Goal: Task Accomplishment & Management: Complete application form

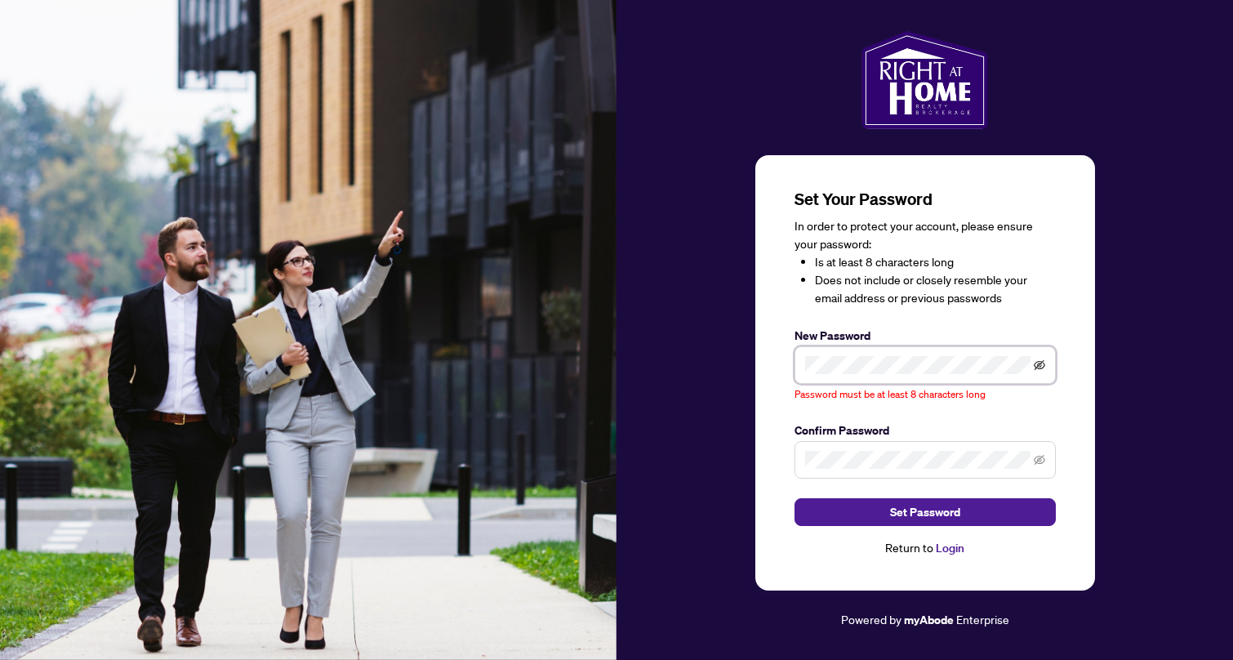
click at [1038, 369] on icon "eye-invisible" at bounding box center [1038, 364] width 11 height 10
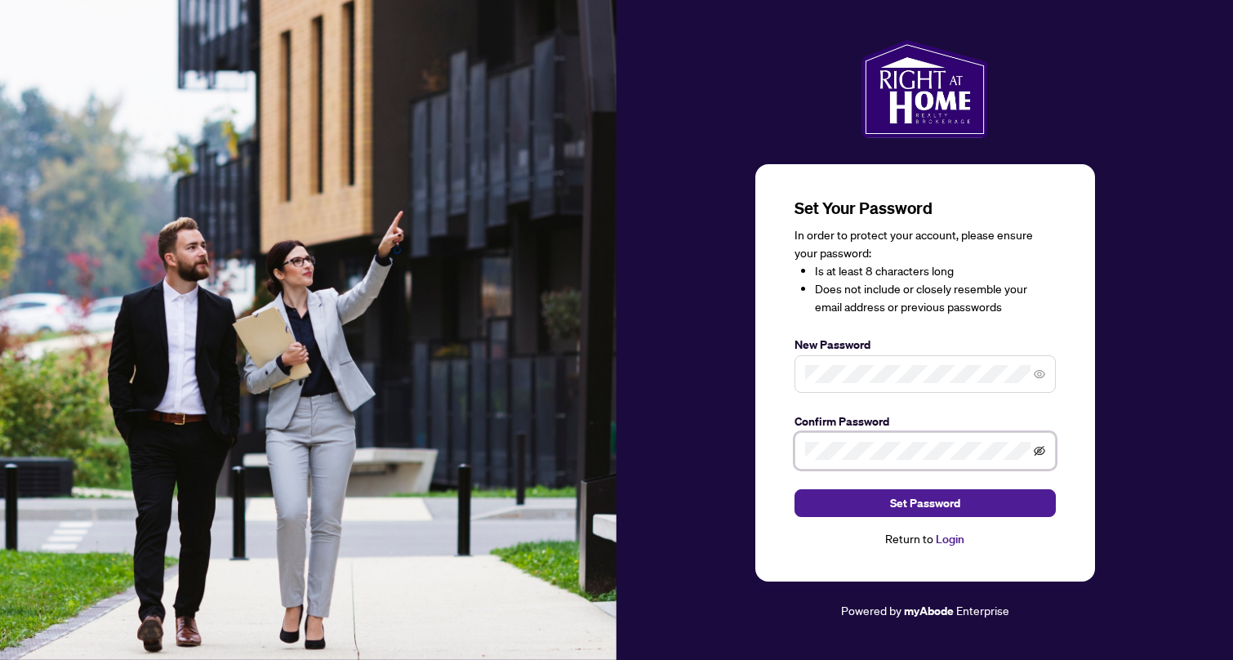
click at [1037, 450] on icon "eye-invisible" at bounding box center [1038, 450] width 11 height 11
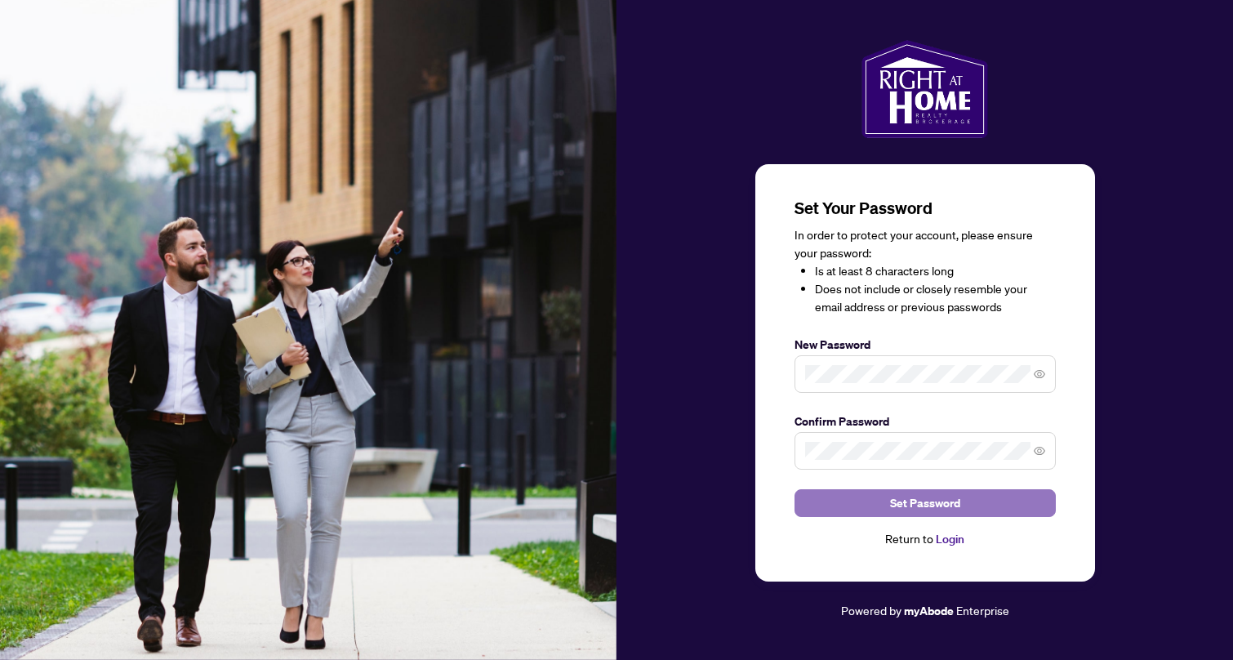
click at [940, 504] on span "Set Password" at bounding box center [925, 503] width 70 height 26
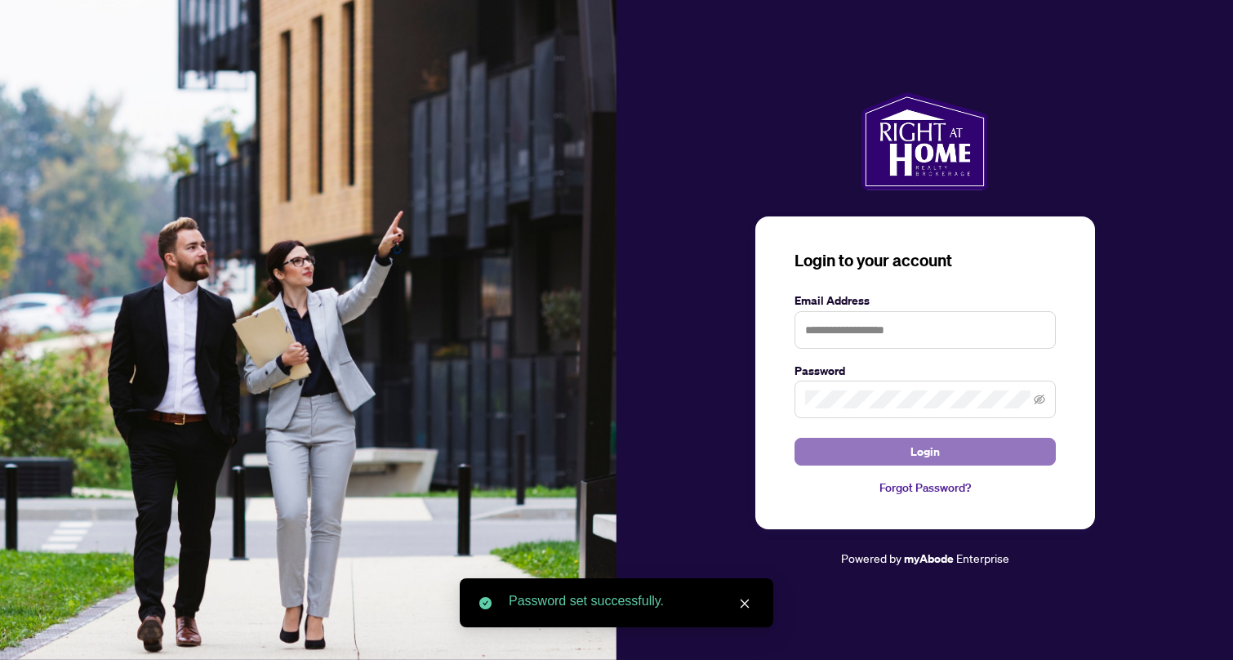
click at [906, 452] on button "Login" at bounding box center [924, 452] width 261 height 28
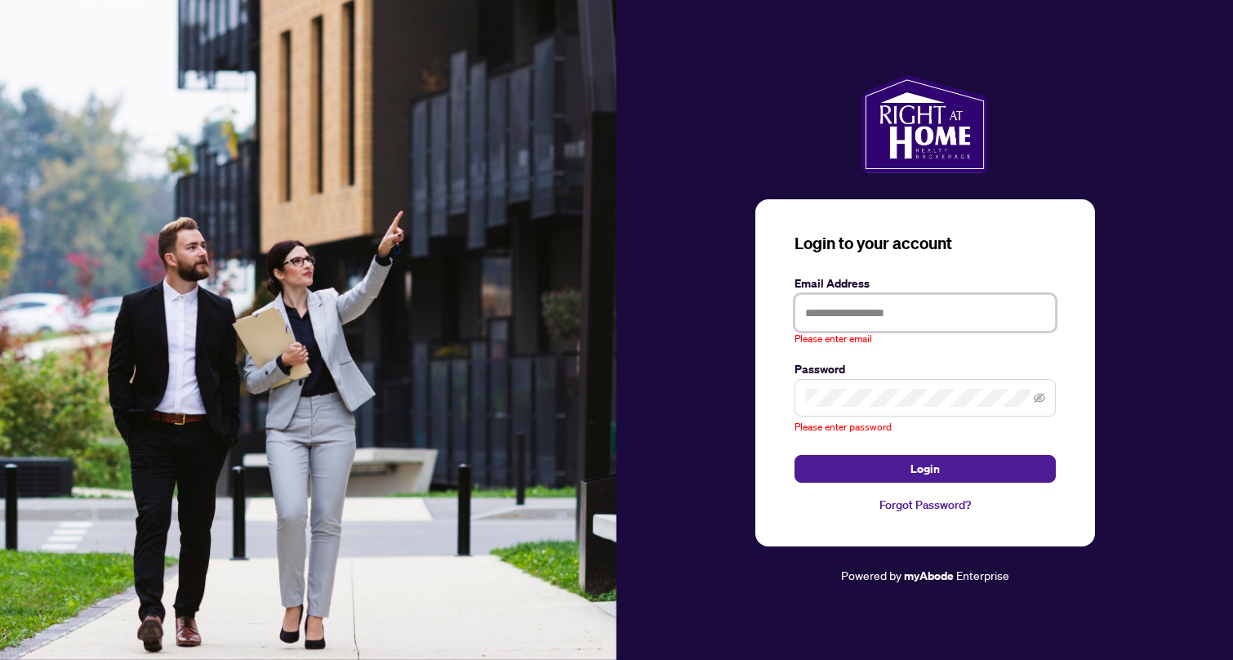
click at [858, 314] on input "text" at bounding box center [924, 313] width 261 height 38
type input "**********"
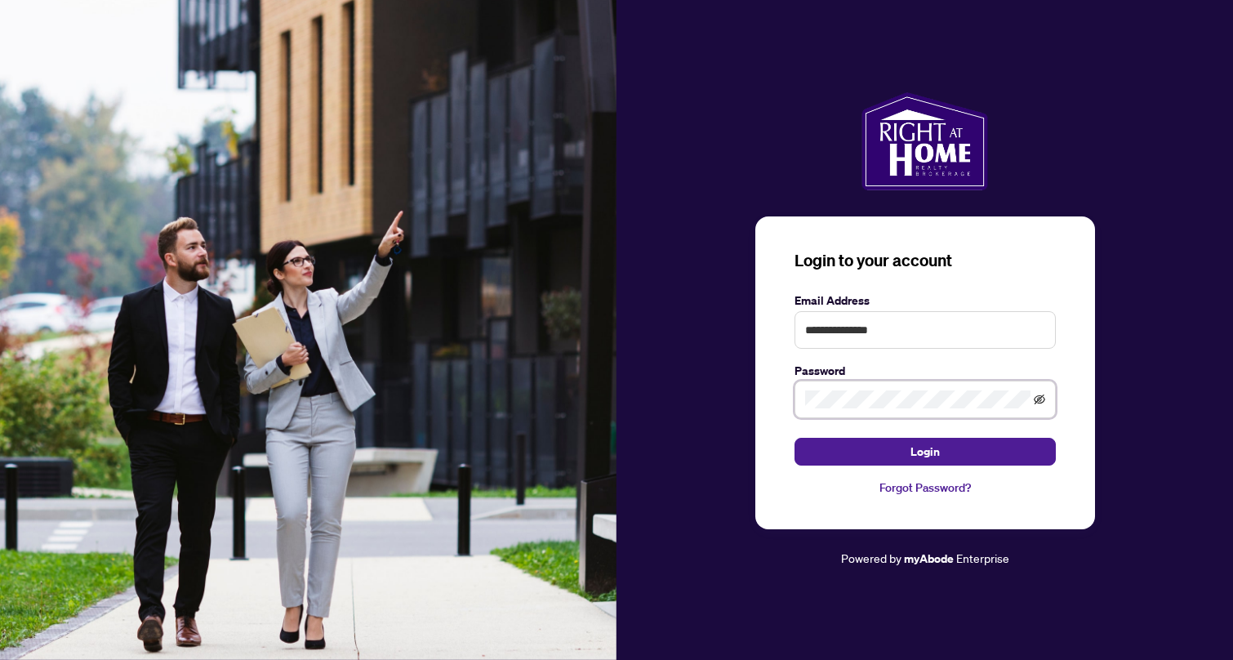
click at [1037, 403] on icon "eye-invisible" at bounding box center [1038, 399] width 11 height 10
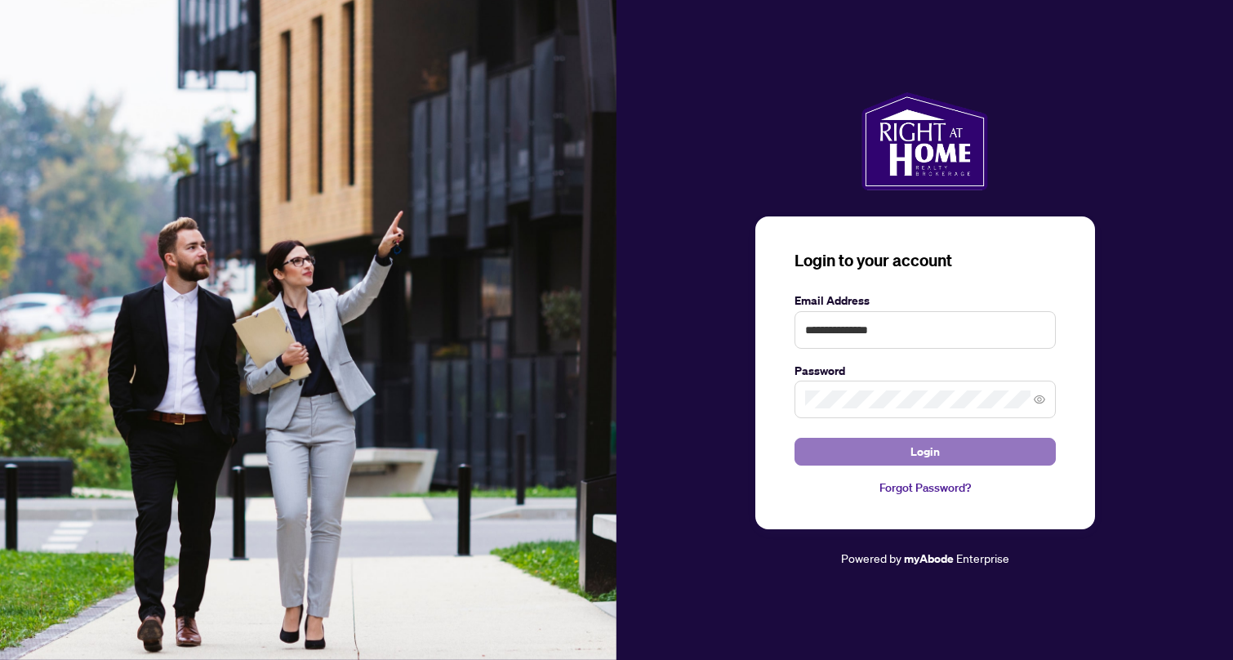
click at [930, 451] on span "Login" at bounding box center [924, 451] width 29 height 26
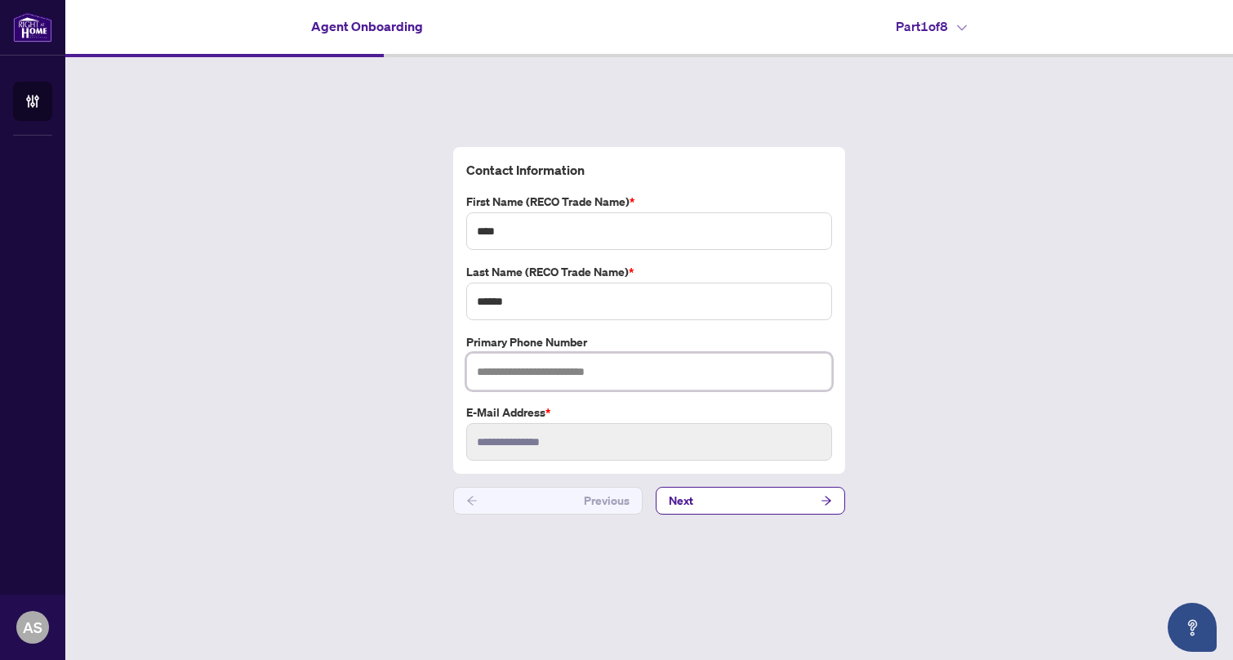
click at [504, 371] on input "text" at bounding box center [649, 372] width 366 height 38
type input "**********"
click at [774, 499] on button "Next" at bounding box center [749, 500] width 189 height 28
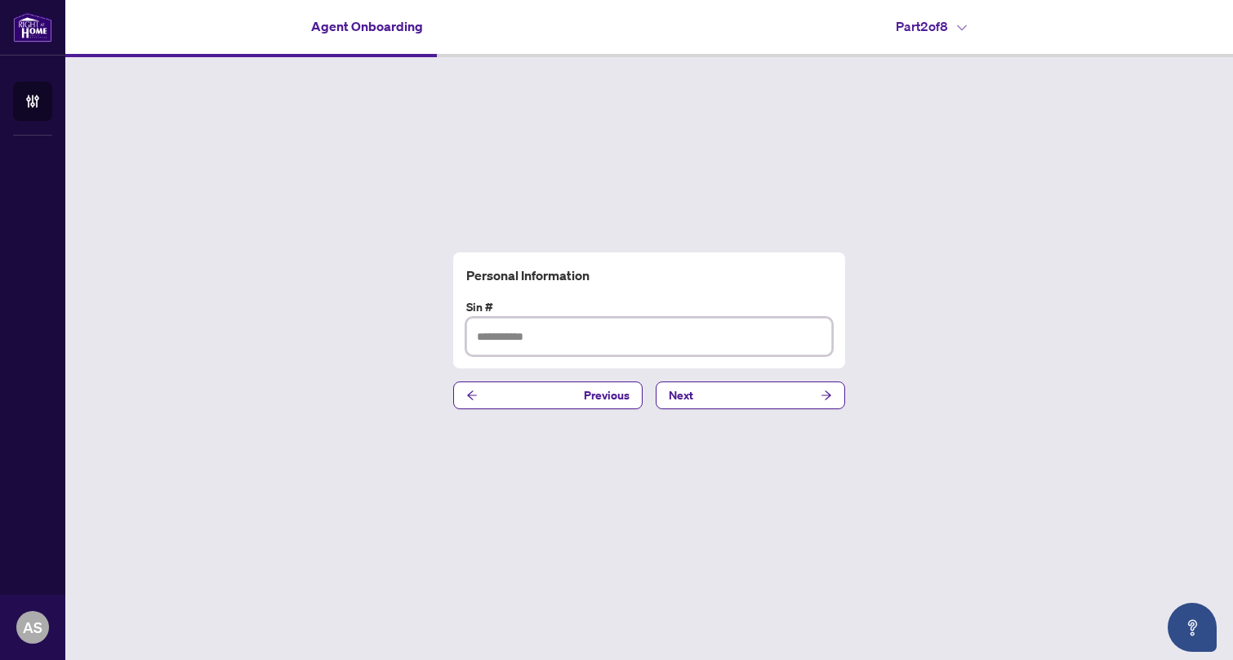
click at [495, 342] on input "text" at bounding box center [649, 337] width 366 height 38
type input "*********"
click at [797, 398] on button "Next" at bounding box center [749, 395] width 189 height 28
click at [489, 339] on input "text" at bounding box center [649, 337] width 366 height 38
type input "**********"
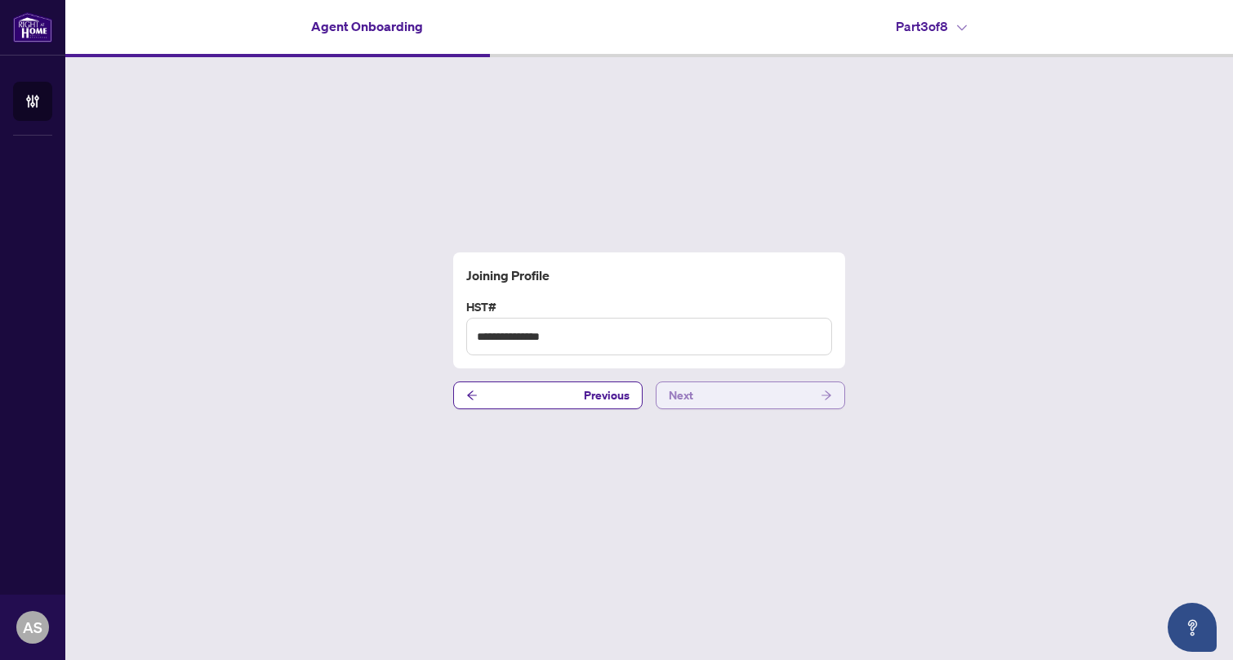
click at [779, 402] on button "Next" at bounding box center [749, 395] width 189 height 28
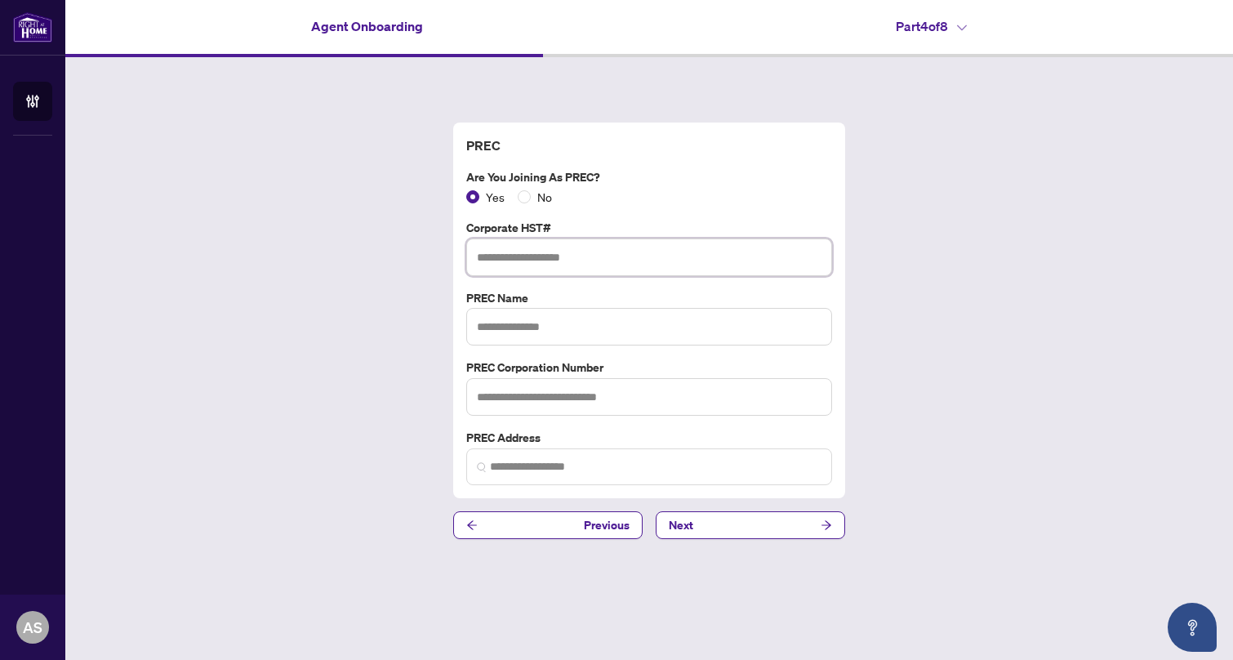
click at [510, 260] on input "text" at bounding box center [649, 257] width 366 height 38
type input "*********"
click at [575, 324] on input "text" at bounding box center [649, 327] width 366 height 38
type input "*"
type input "**********"
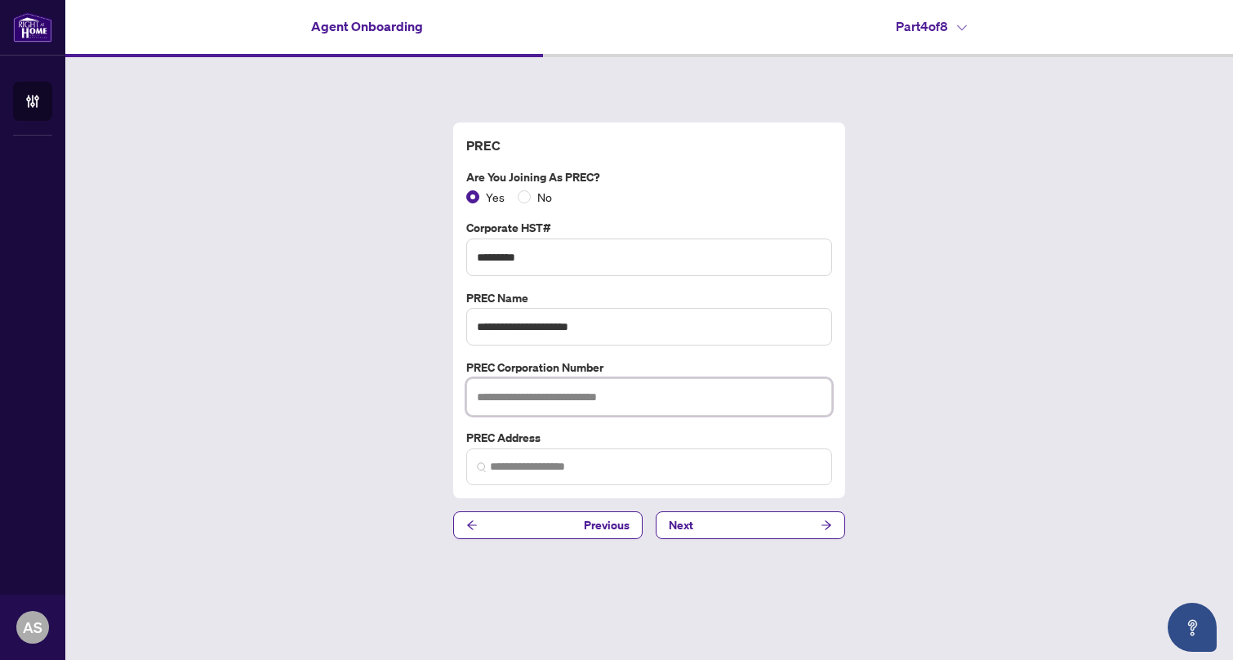
click at [488, 402] on input "text" at bounding box center [649, 397] width 366 height 38
click at [566, 255] on input "*********" at bounding box center [649, 257] width 366 height 38
type input "**********"
click at [525, 397] on input "text" at bounding box center [649, 397] width 366 height 38
type input "*"
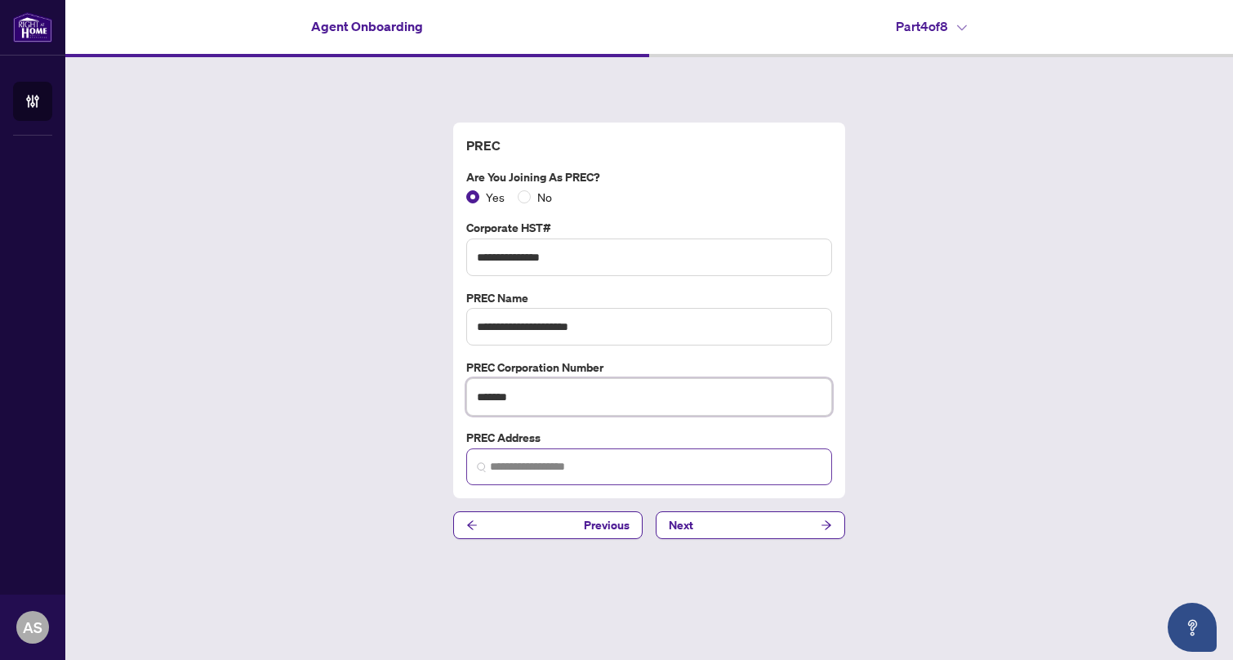
type input "*******"
click at [514, 464] on input "search" at bounding box center [655, 466] width 331 height 17
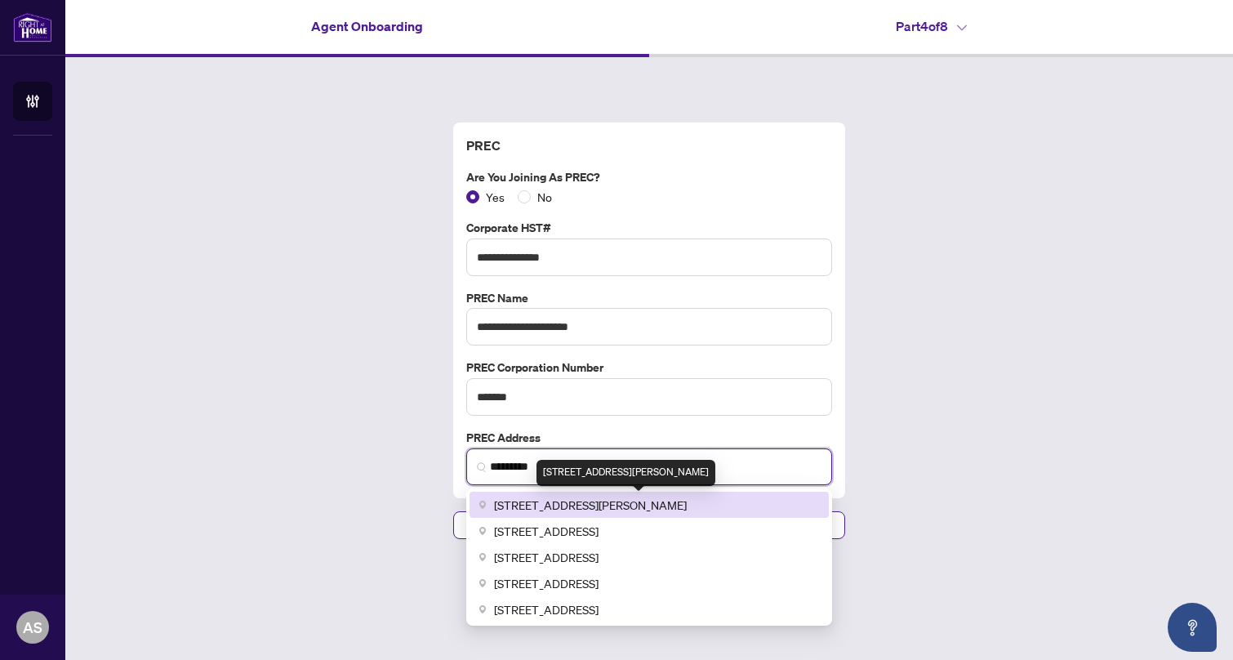
click at [585, 506] on span "[STREET_ADDRESS][PERSON_NAME]" at bounding box center [590, 504] width 193 height 18
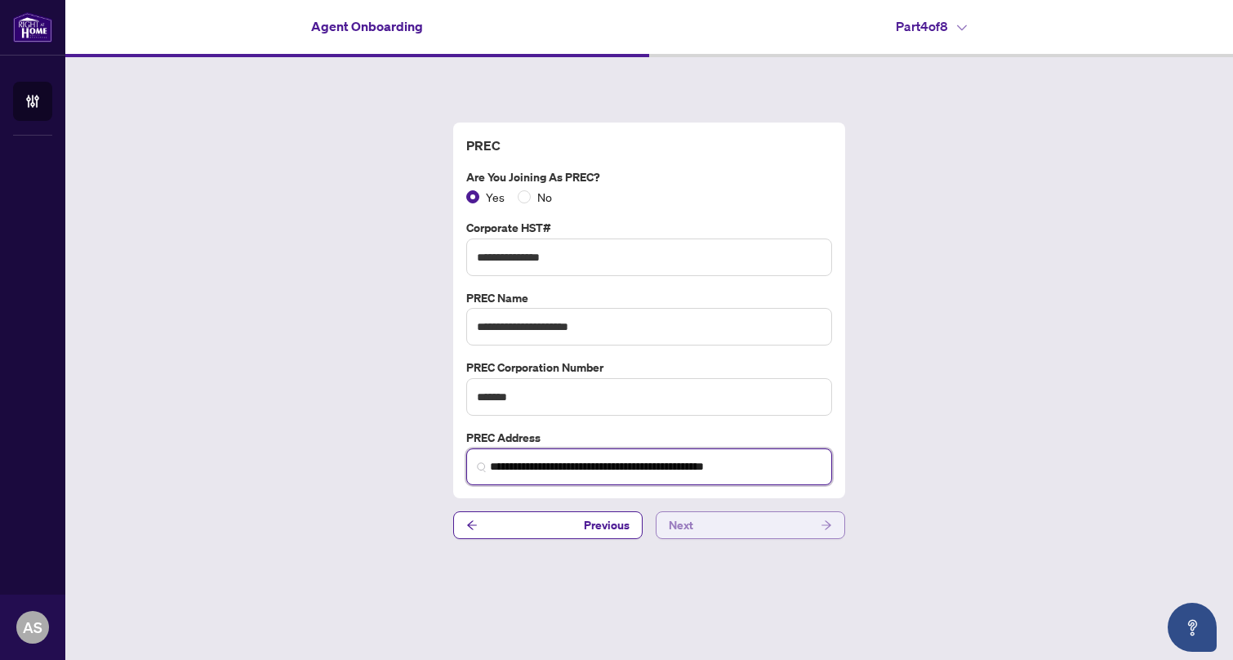
type input "**********"
click at [735, 529] on button "Next" at bounding box center [749, 525] width 189 height 28
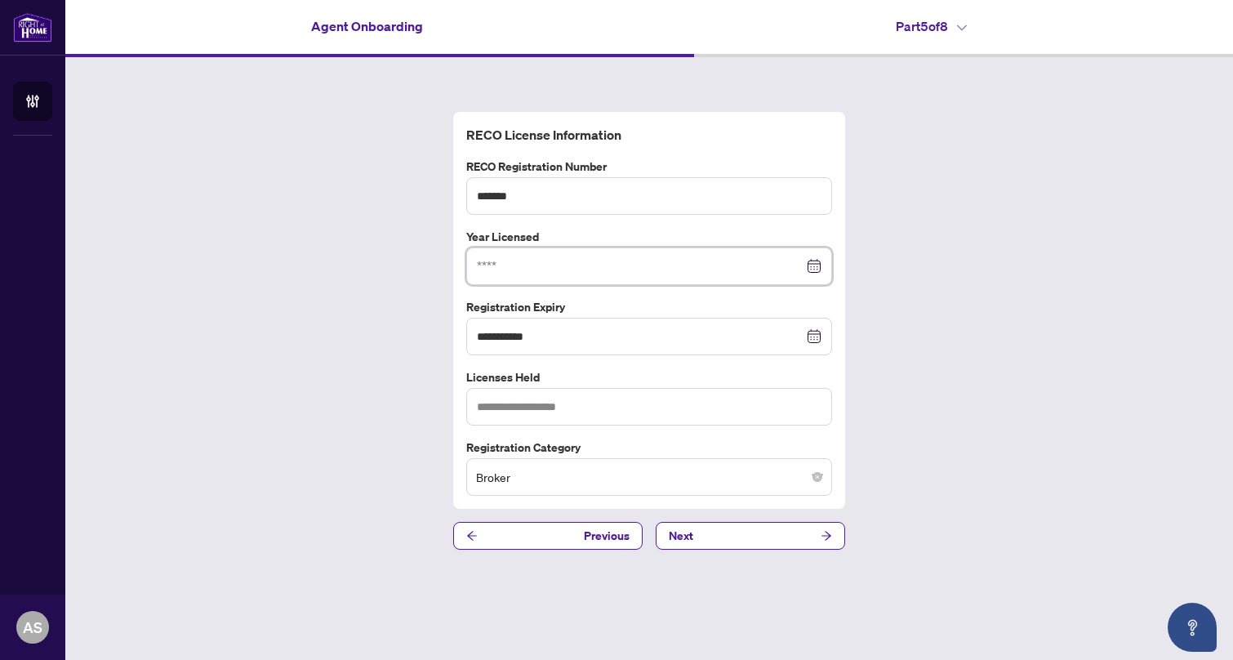
click at [606, 271] on input at bounding box center [640, 266] width 327 height 18
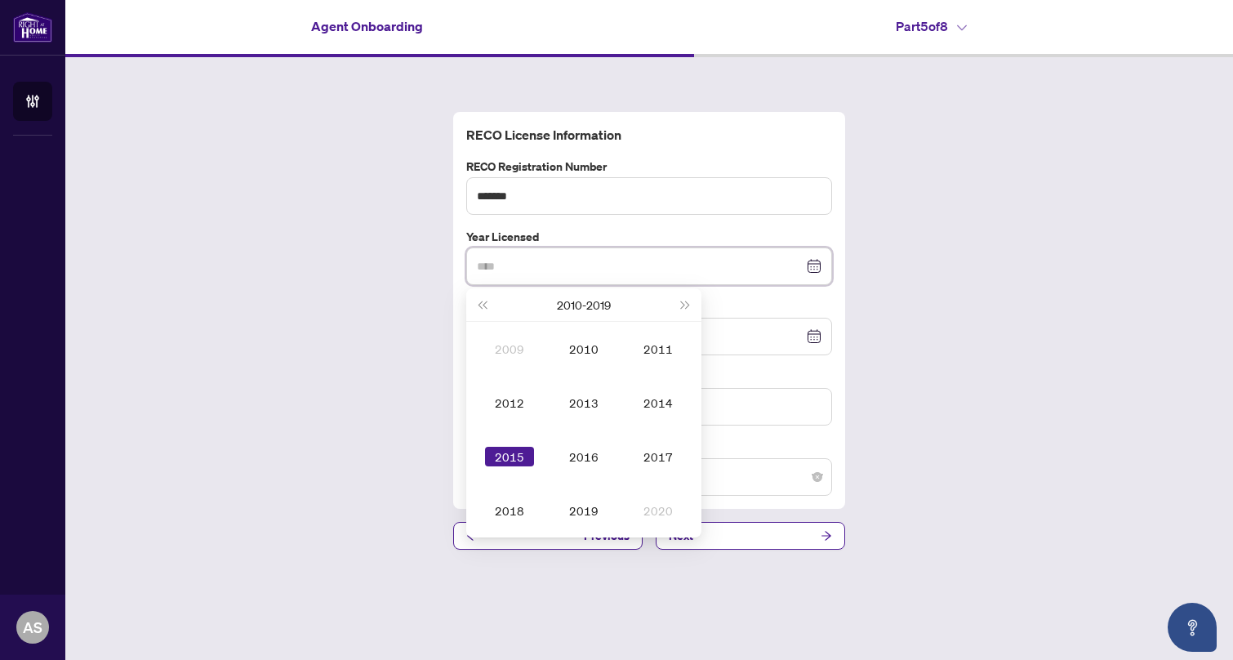
type input "****"
click at [513, 453] on div "2015" at bounding box center [509, 456] width 49 height 20
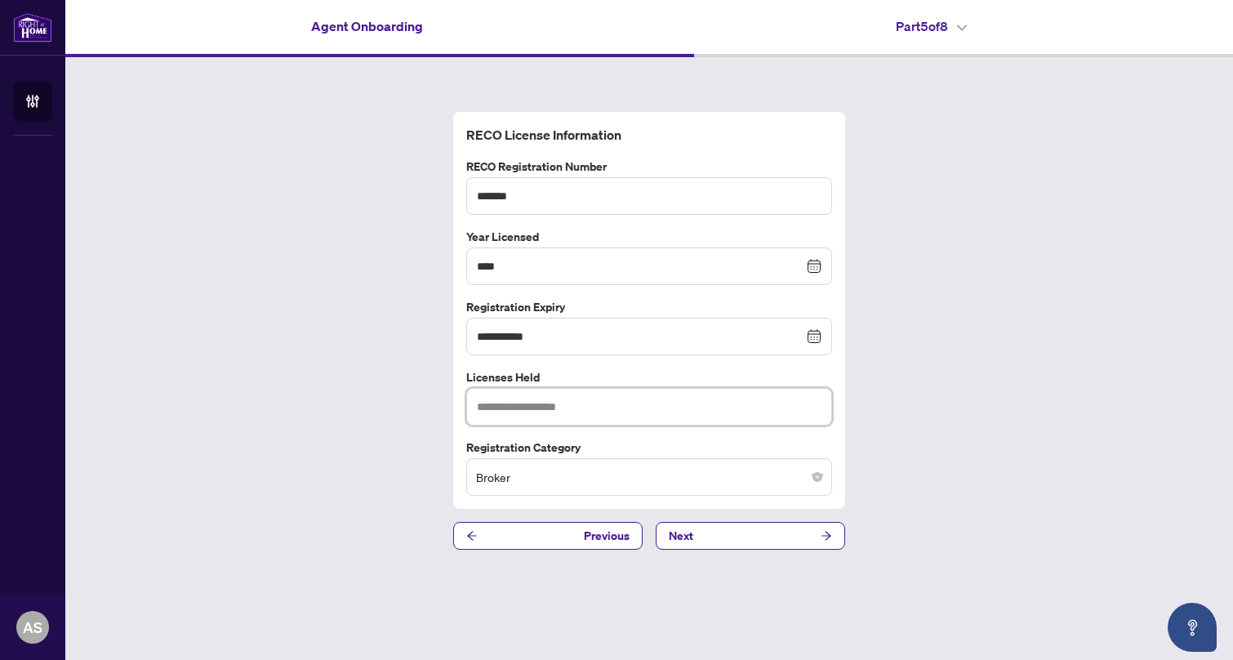
click at [513, 410] on input "text" at bounding box center [649, 407] width 366 height 38
type input "*"
type input "**********"
click at [756, 536] on button "Next" at bounding box center [749, 536] width 189 height 28
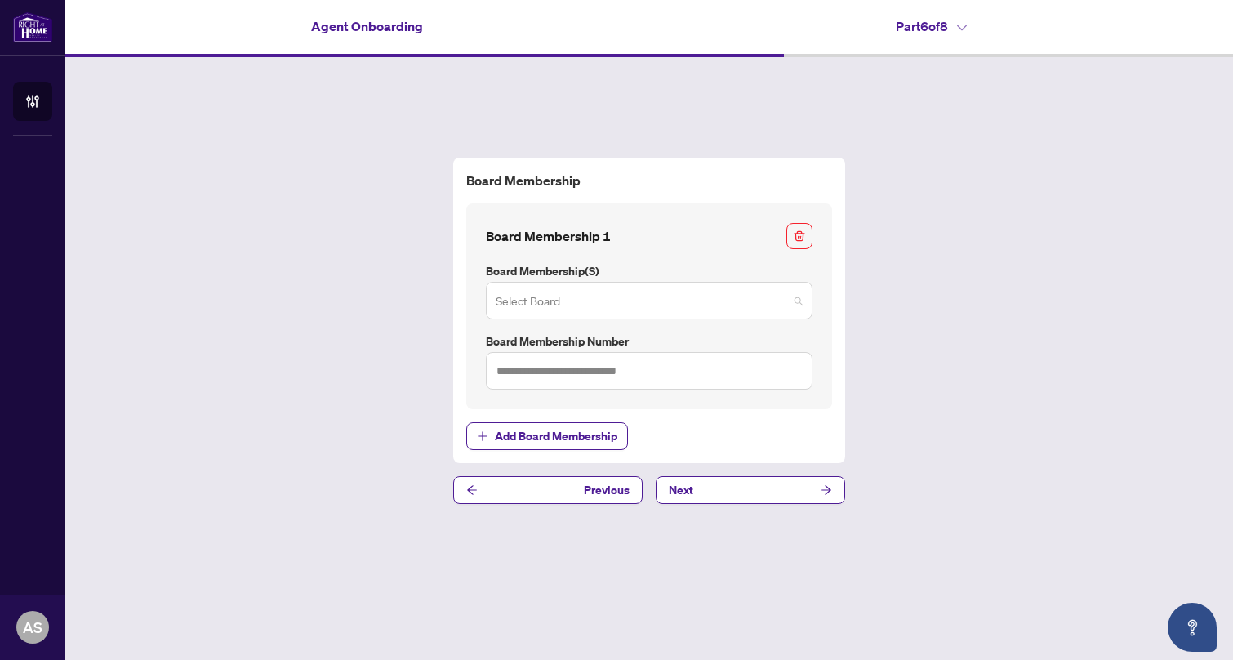
click at [799, 298] on span at bounding box center [648, 300] width 307 height 31
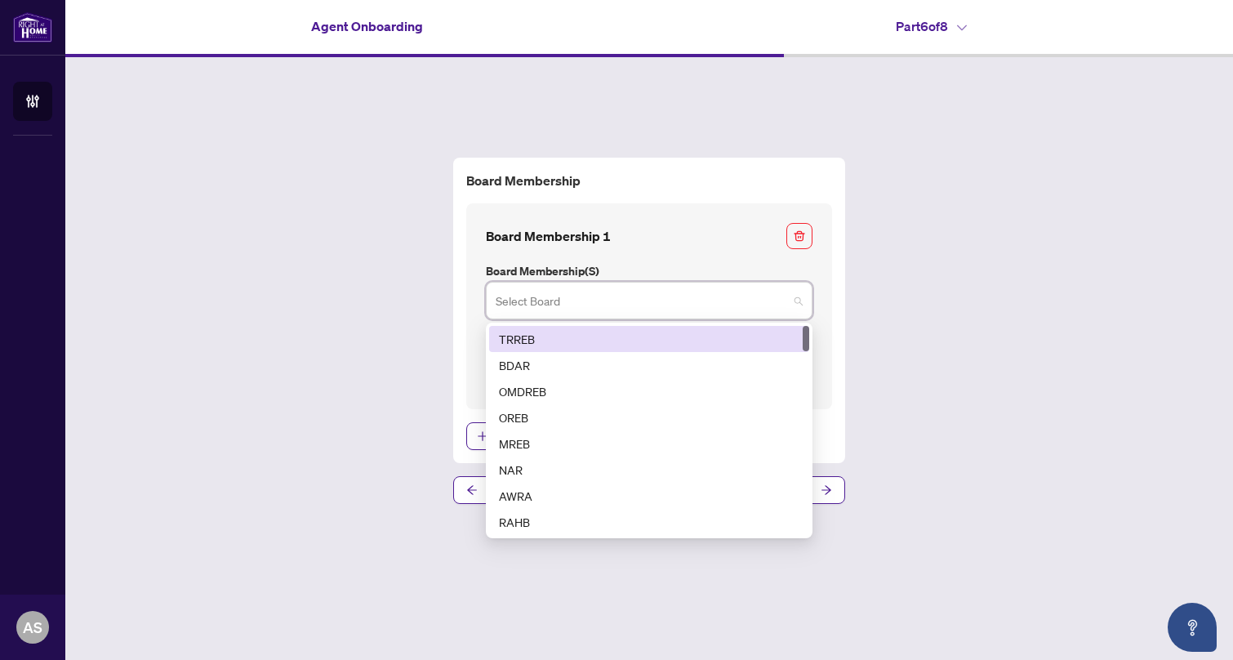
click at [650, 342] on div "TRREB" at bounding box center [649, 339] width 300 height 18
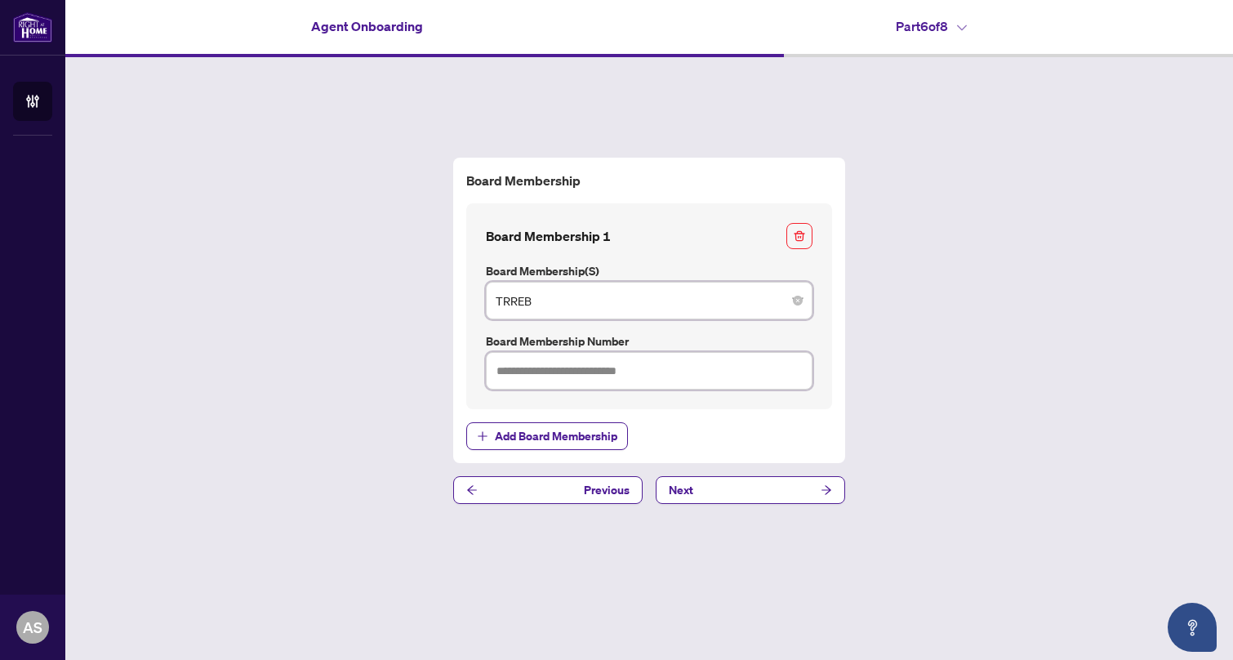
click at [568, 375] on input "text" at bounding box center [649, 371] width 327 height 38
type input "*******"
click at [710, 489] on button "Next" at bounding box center [749, 490] width 189 height 28
click at [782, 491] on button "Next" at bounding box center [749, 490] width 189 height 28
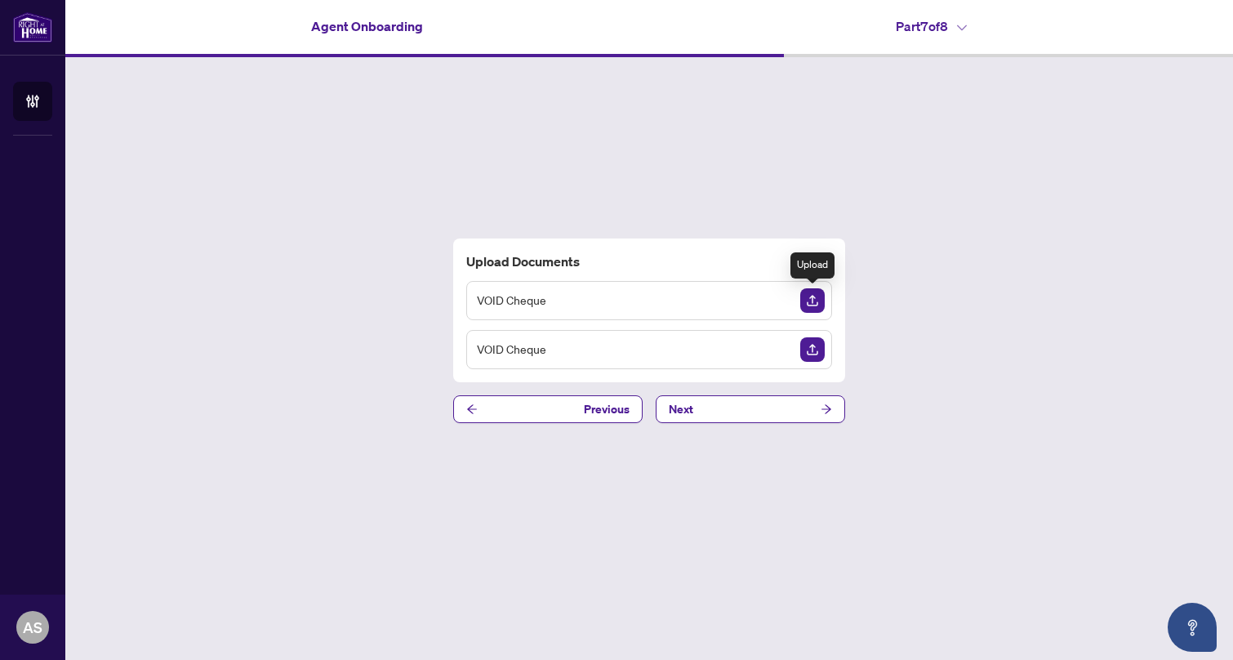
click at [814, 300] on img "Upload Document" at bounding box center [812, 300] width 24 height 24
click at [775, 411] on button "Next" at bounding box center [749, 409] width 189 height 28
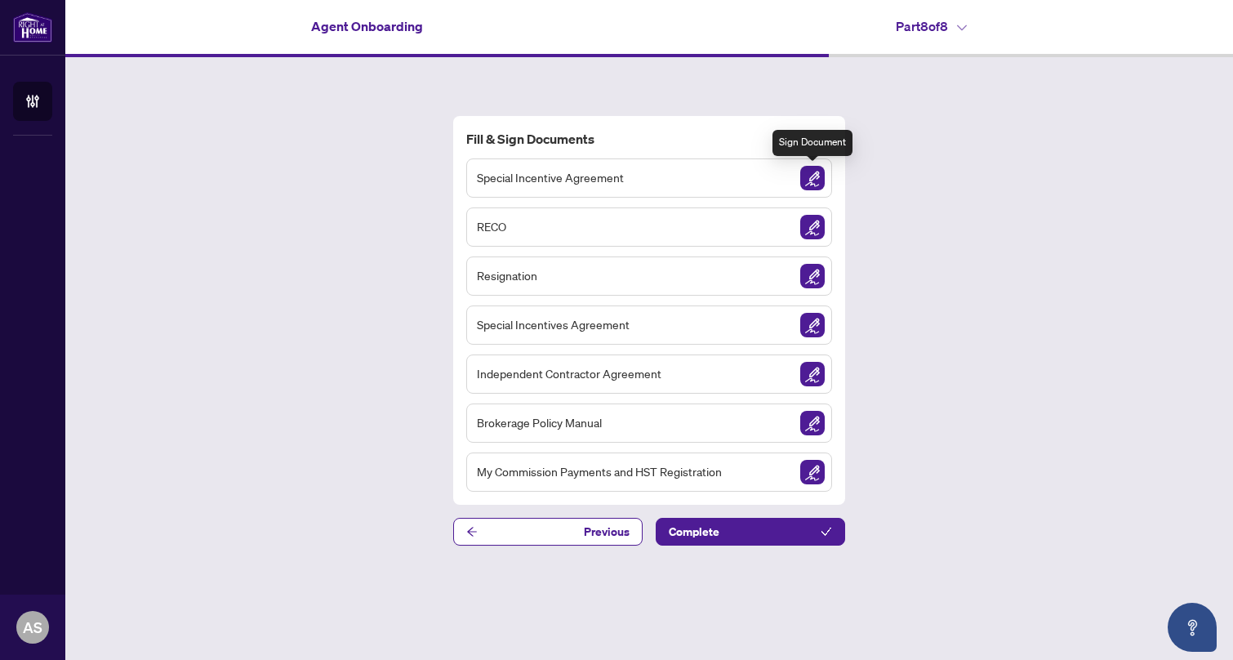
click at [816, 180] on img "Sign Document" at bounding box center [812, 178] width 24 height 24
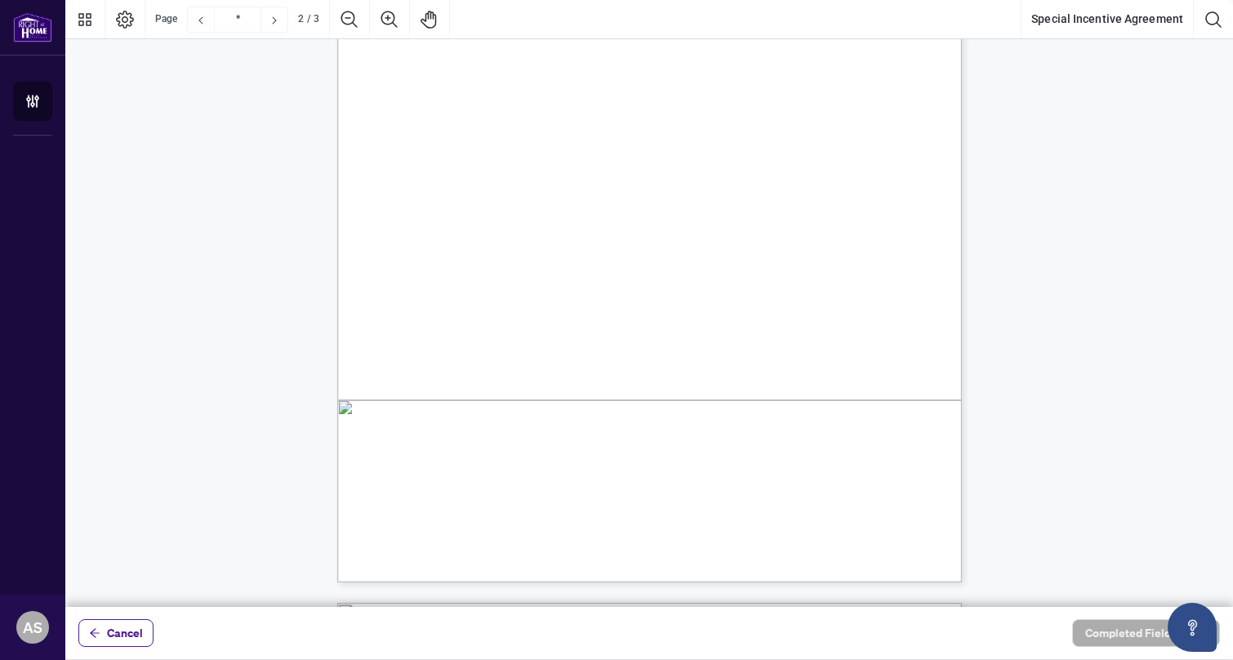
scroll to position [1113, 0]
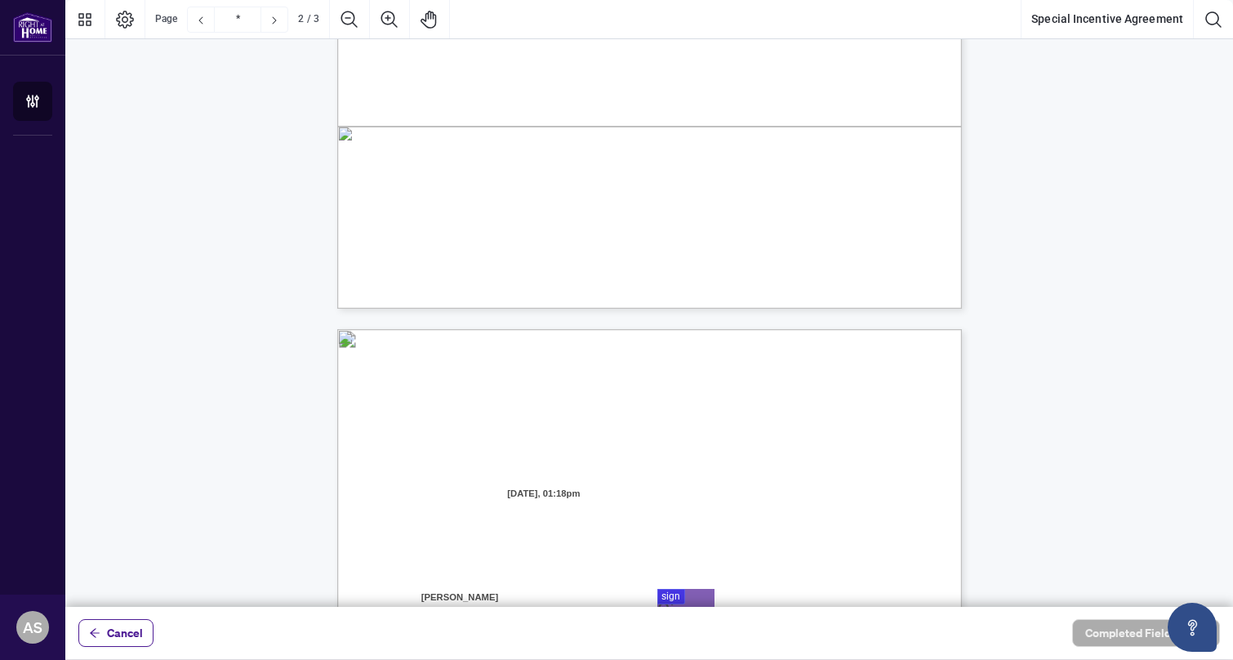
type input "*"
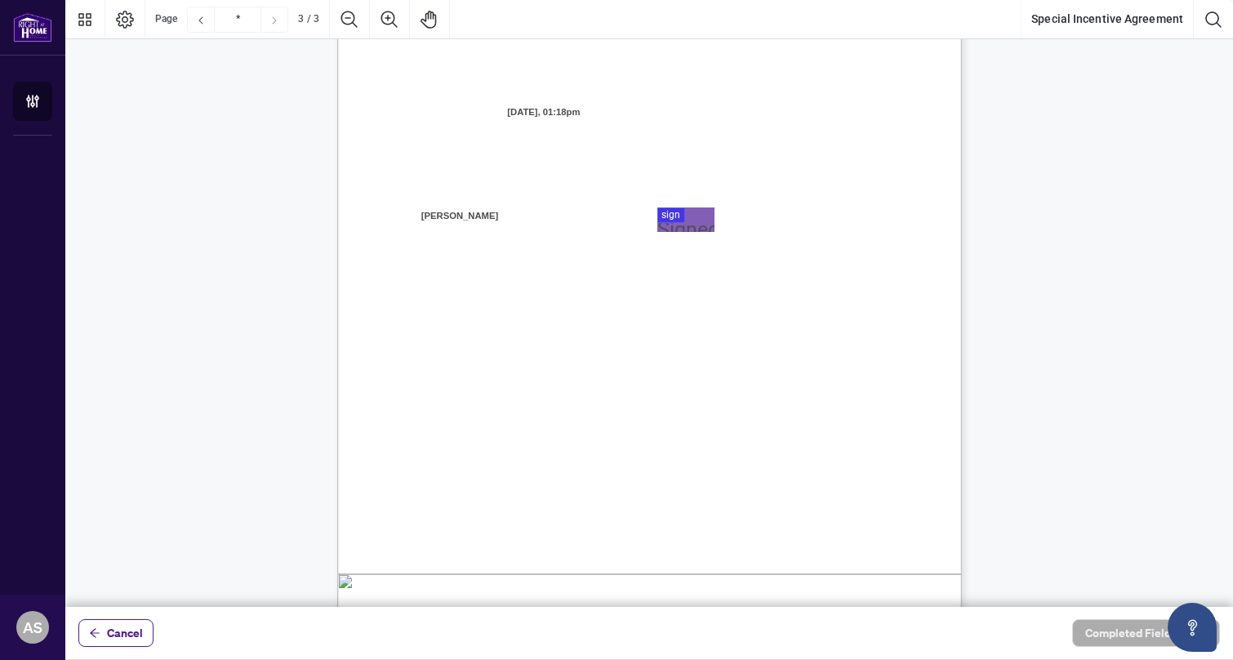
scroll to position [1720, 0]
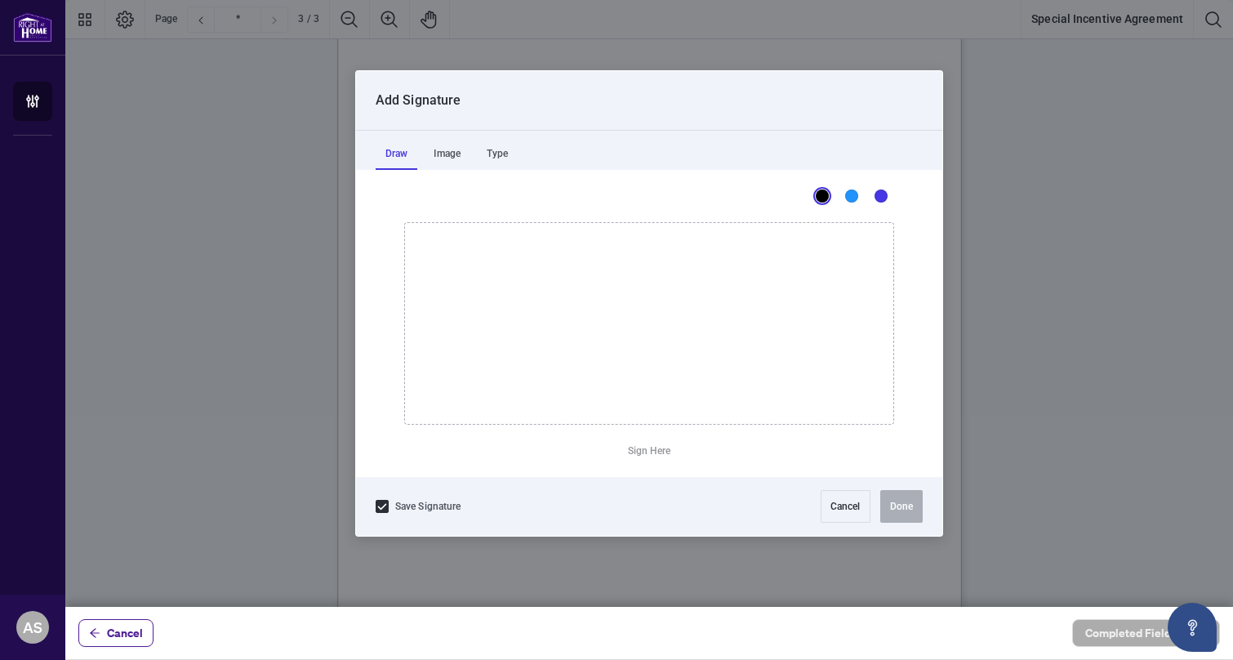
click at [670, 267] on div at bounding box center [648, 303] width 1167 height 606
drag, startPoint x: 505, startPoint y: 260, endPoint x: 460, endPoint y: 375, distance: 123.5
click at [460, 375] on icon "Drawing canvas" at bounding box center [649, 323] width 488 height 201
drag, startPoint x: 498, startPoint y: 264, endPoint x: 537, endPoint y: 411, distance: 152.9
click at [537, 411] on icon "Drawing canvas" at bounding box center [649, 323] width 488 height 201
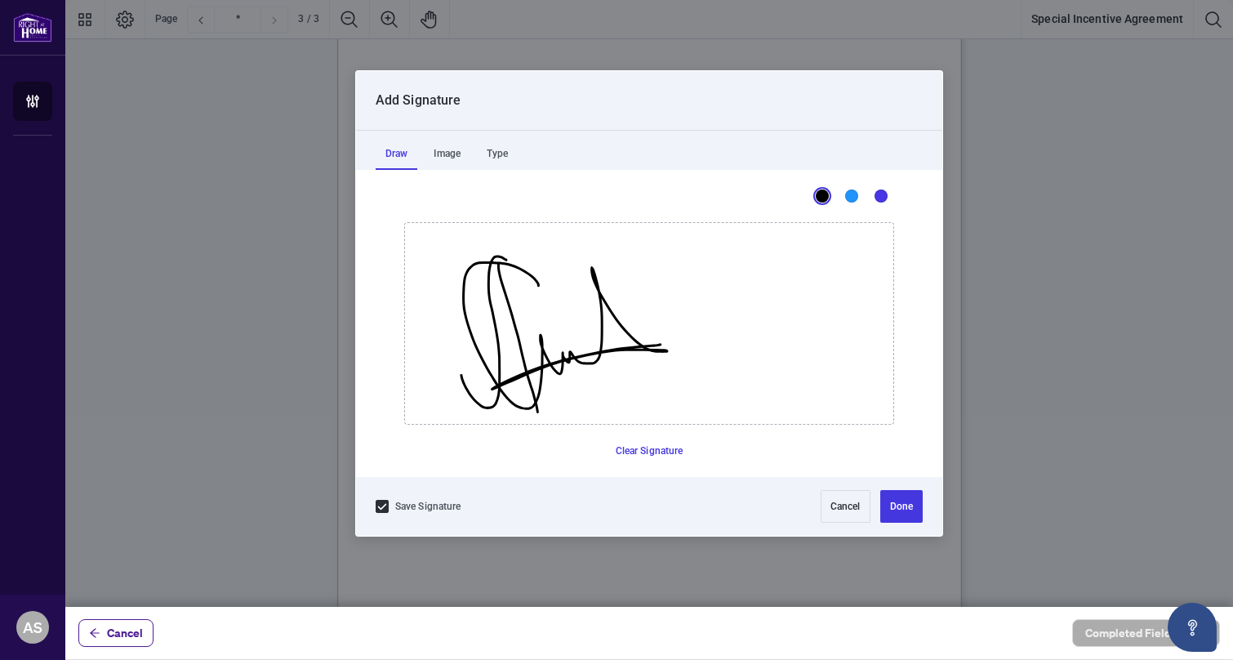
drag, startPoint x: 538, startPoint y: 285, endPoint x: 660, endPoint y: 344, distance: 135.1
click at [660, 344] on icon "Drawing canvas" at bounding box center [649, 323] width 488 height 201
click at [909, 498] on button "Done" at bounding box center [901, 506] width 42 height 33
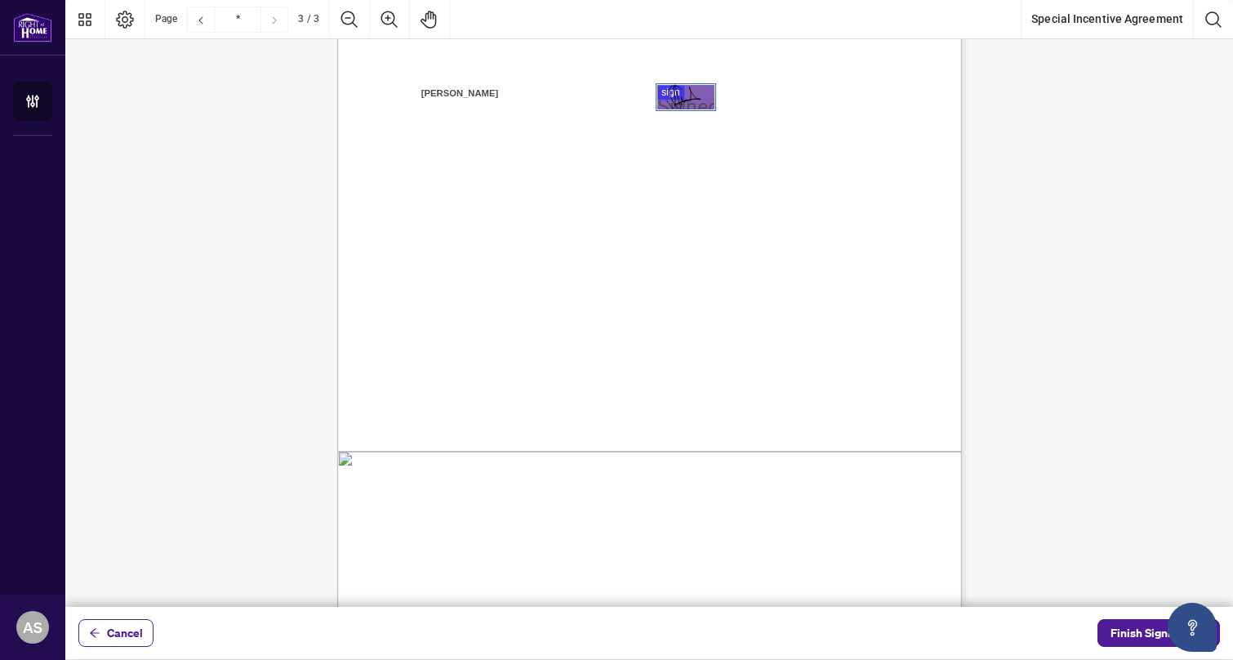
scroll to position [1930, 0]
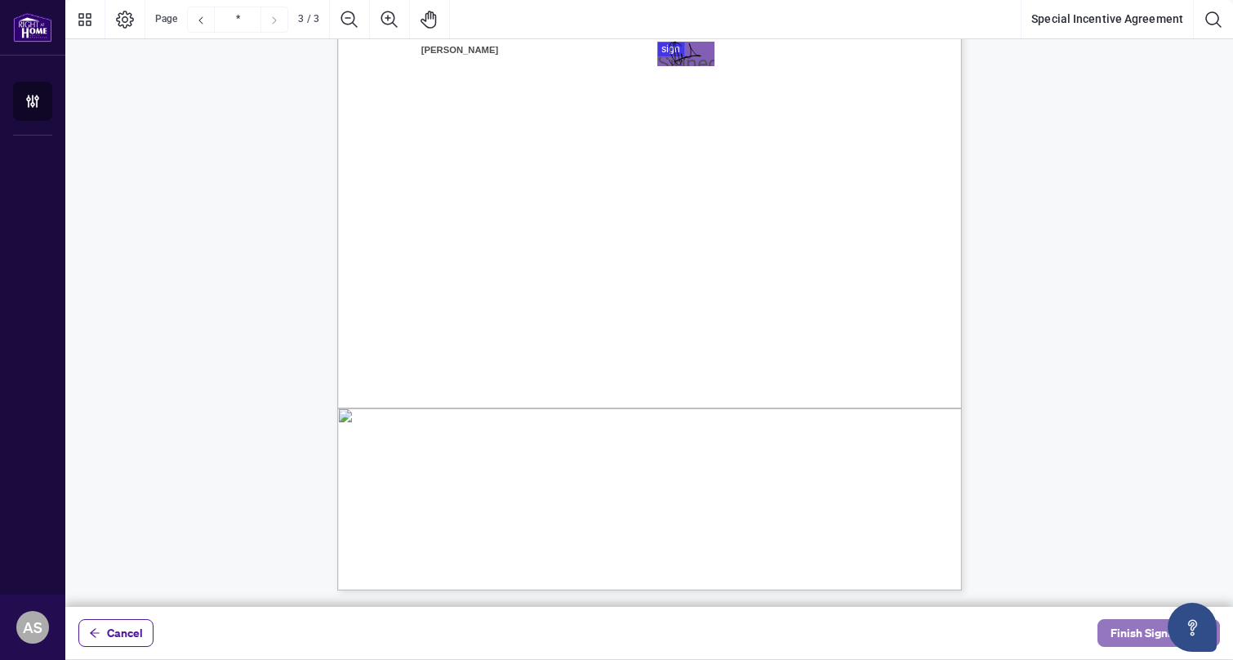
click at [1149, 631] on span "Finish Signing" at bounding box center [1146, 633] width 73 height 26
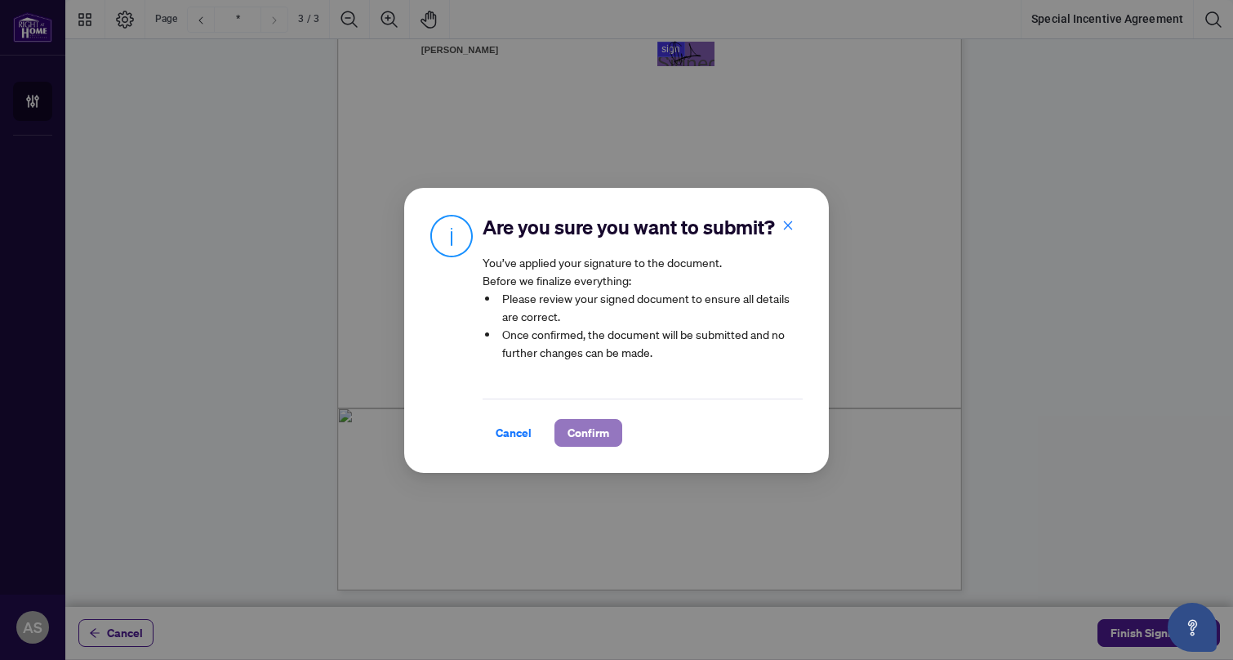
click at [598, 436] on span "Confirm" at bounding box center [588, 433] width 42 height 26
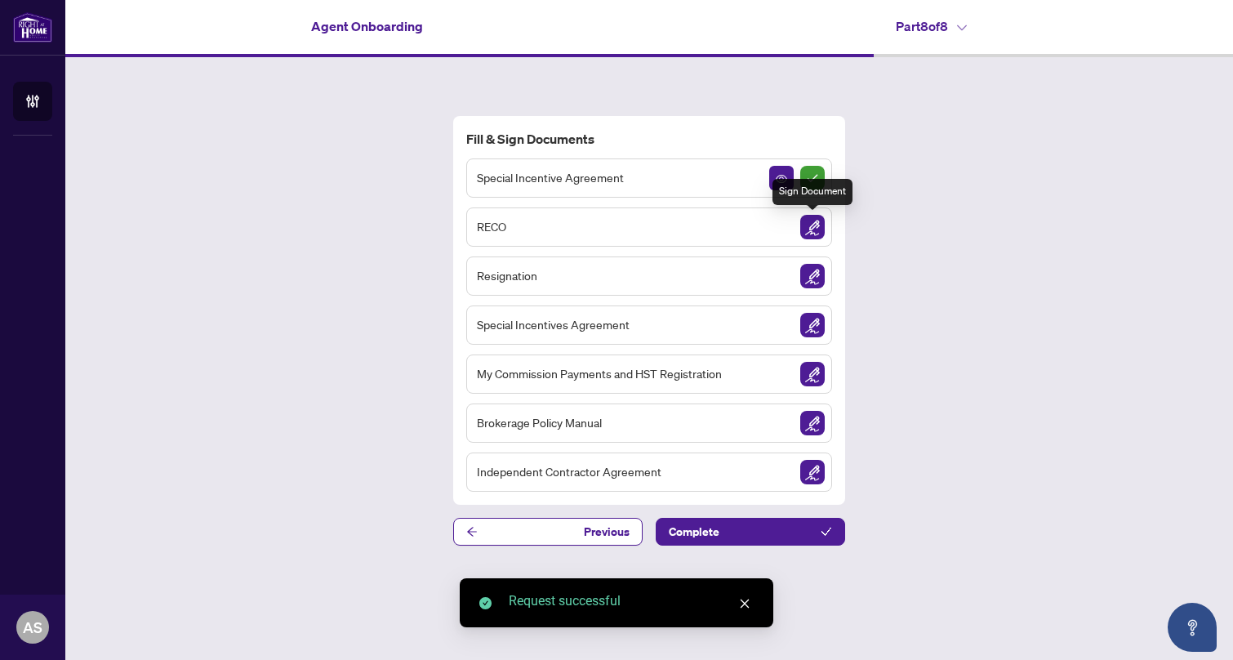
click at [813, 228] on img "Sign Document" at bounding box center [812, 227] width 24 height 24
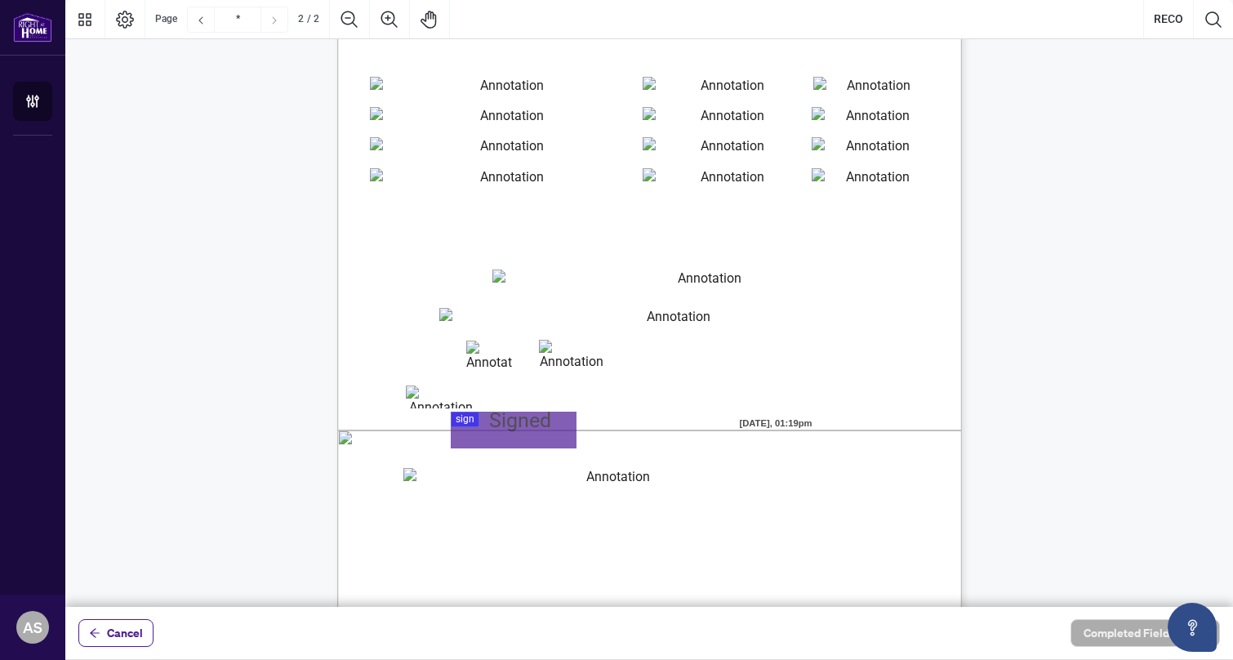
scroll to position [1081, 0]
click at [569, 189] on input "Names of applicants If Business ApplicationBusiness Name RequiredRow4" at bounding box center [505, 181] width 271 height 29
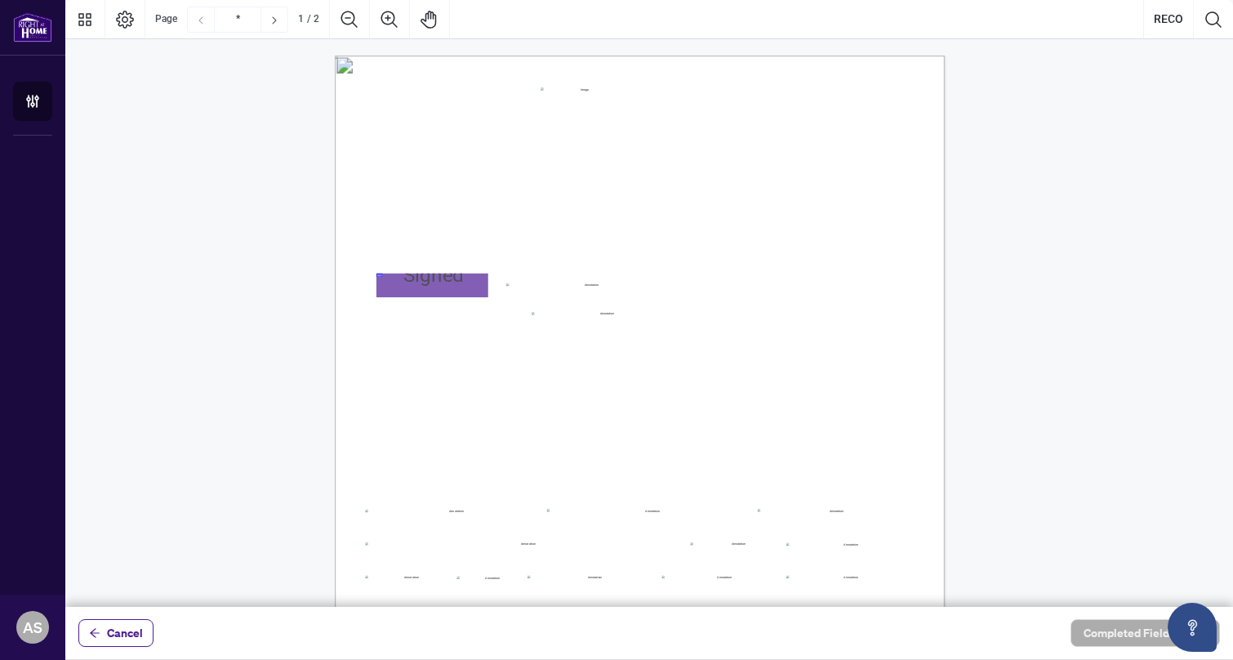
scroll to position [0, 0]
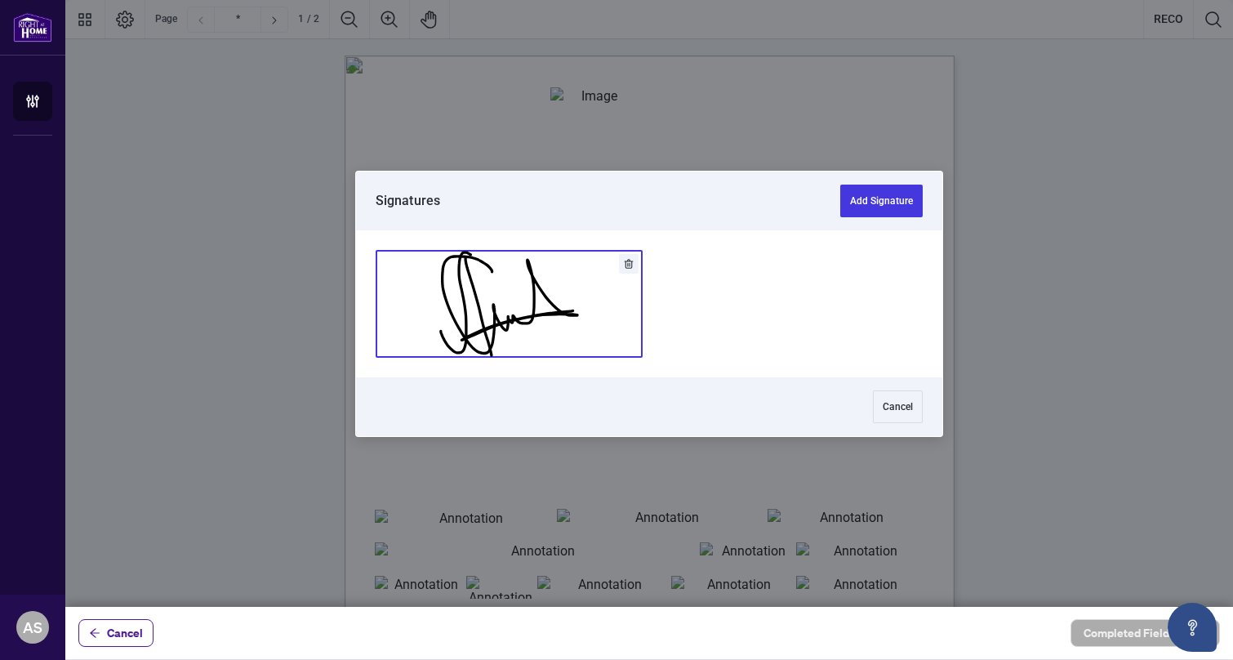
click at [398, 285] on div at bounding box center [648, 303] width 1167 height 606
click at [466, 298] on button "Add Signature" at bounding box center [508, 304] width 265 height 106
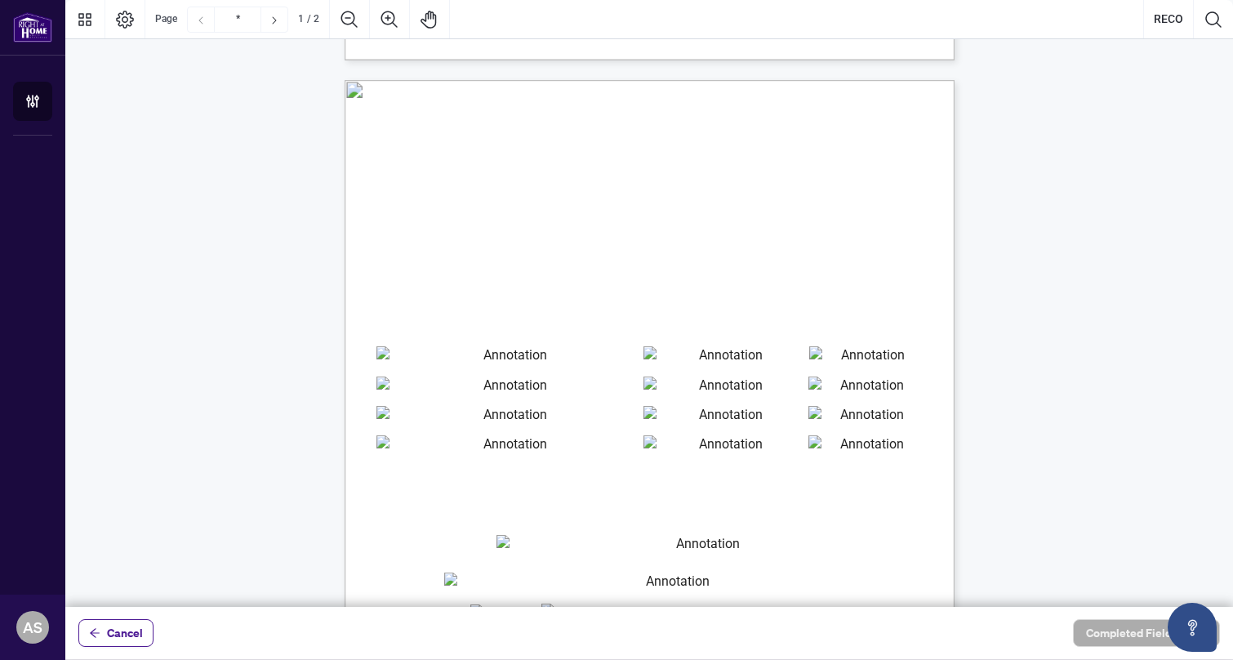
type input "*"
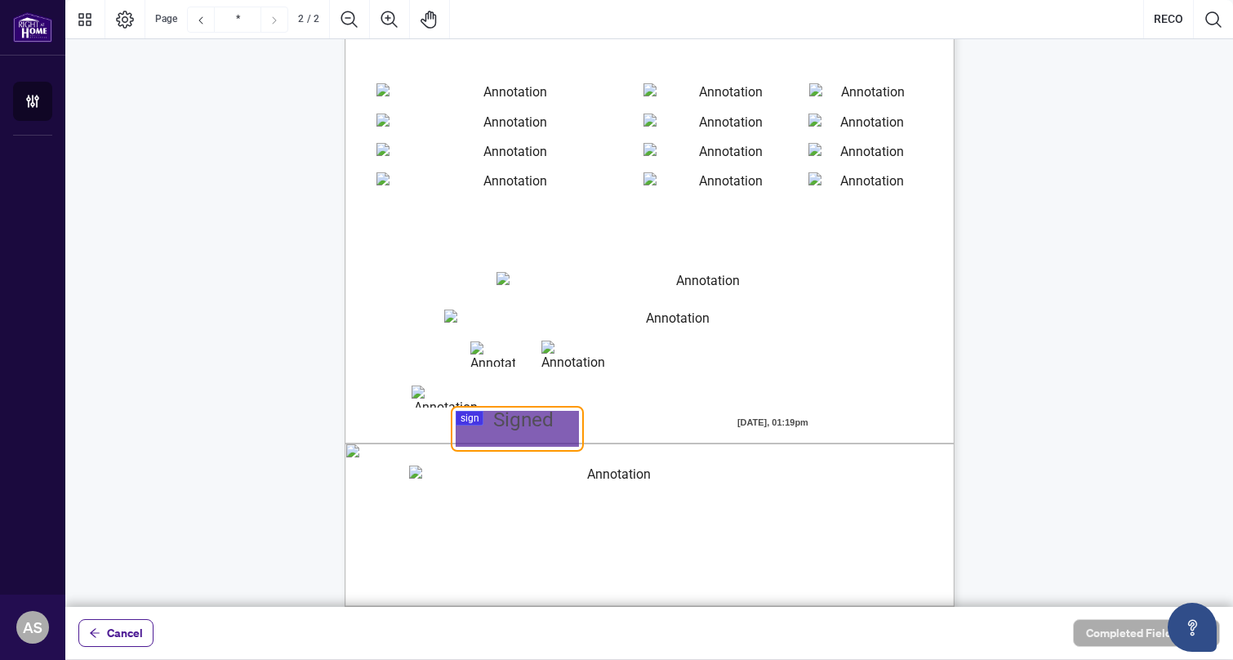
scroll to position [1064, 0]
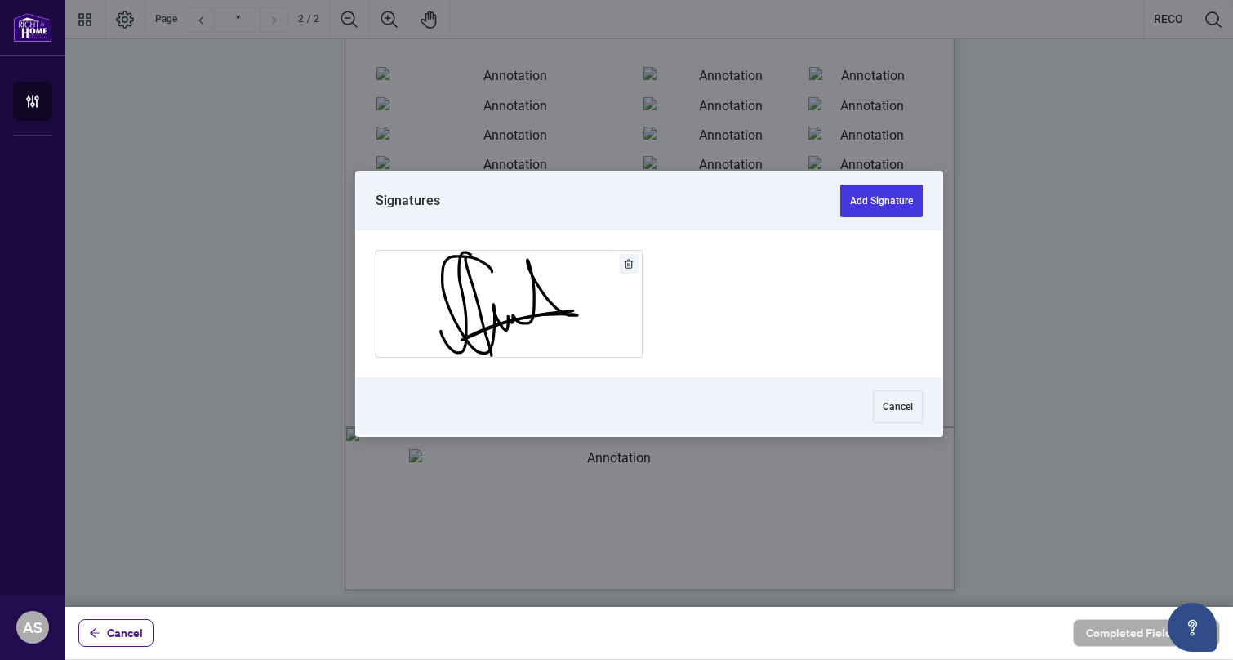
click at [516, 414] on div at bounding box center [648, 303] width 1167 height 606
click at [895, 206] on button "Add Signature" at bounding box center [881, 200] width 82 height 33
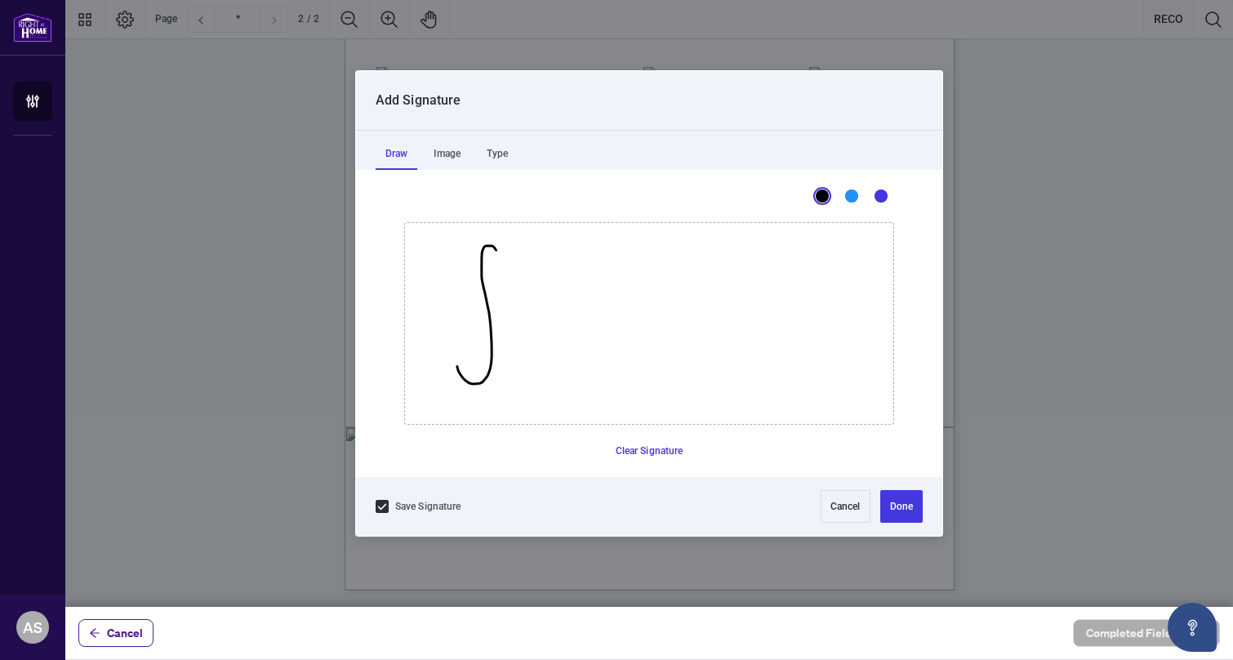
drag, startPoint x: 488, startPoint y: 245, endPoint x: 456, endPoint y: 366, distance: 124.9
click at [456, 366] on icon "Drawing canvas" at bounding box center [649, 323] width 488 height 201
drag, startPoint x: 491, startPoint y: 248, endPoint x: 504, endPoint y: 390, distance: 142.6
click at [504, 390] on icon "Drawing canvas" at bounding box center [649, 323] width 488 height 201
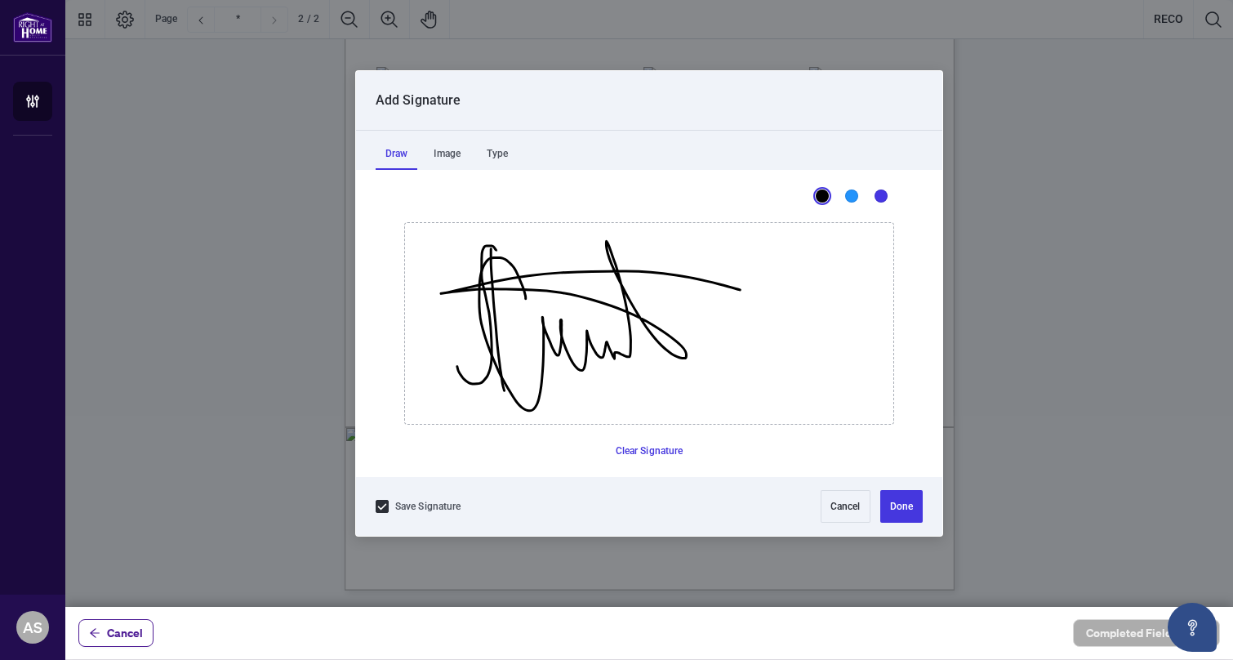
drag, startPoint x: 525, startPoint y: 298, endPoint x: 749, endPoint y: 293, distance: 224.5
click at [749, 293] on icon "Drawing canvas" at bounding box center [649, 323] width 488 height 201
click at [904, 510] on button "Done" at bounding box center [901, 506] width 42 height 33
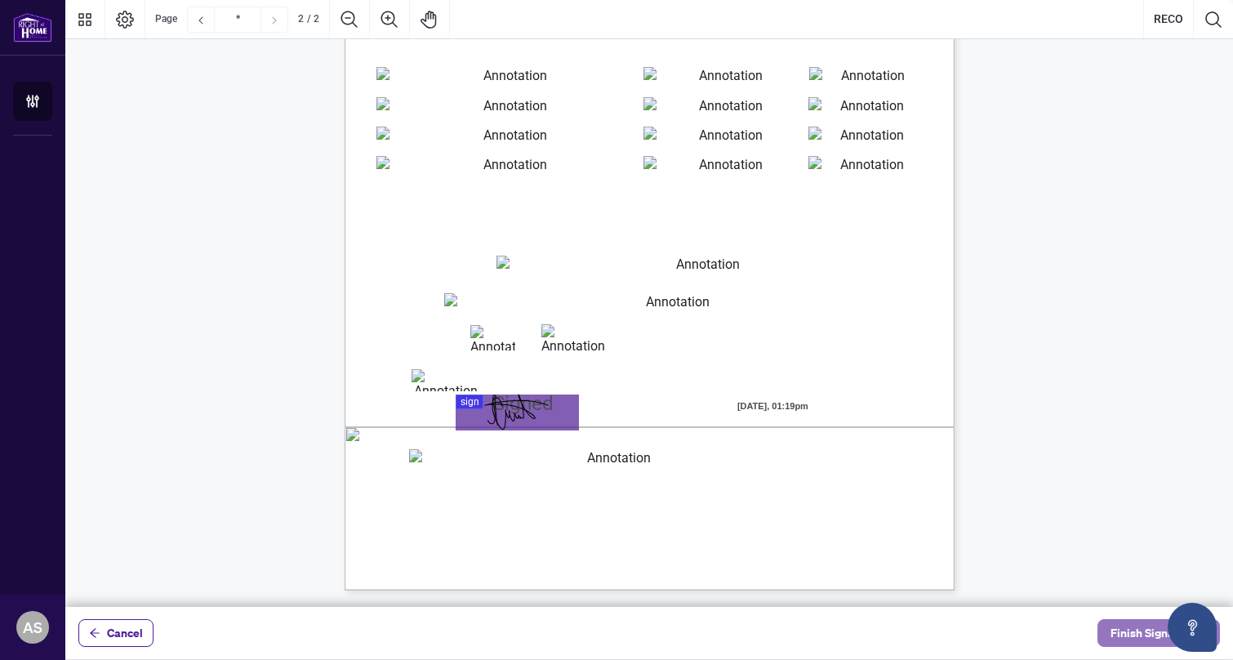
click at [1135, 629] on span "Finish Signing" at bounding box center [1146, 633] width 73 height 26
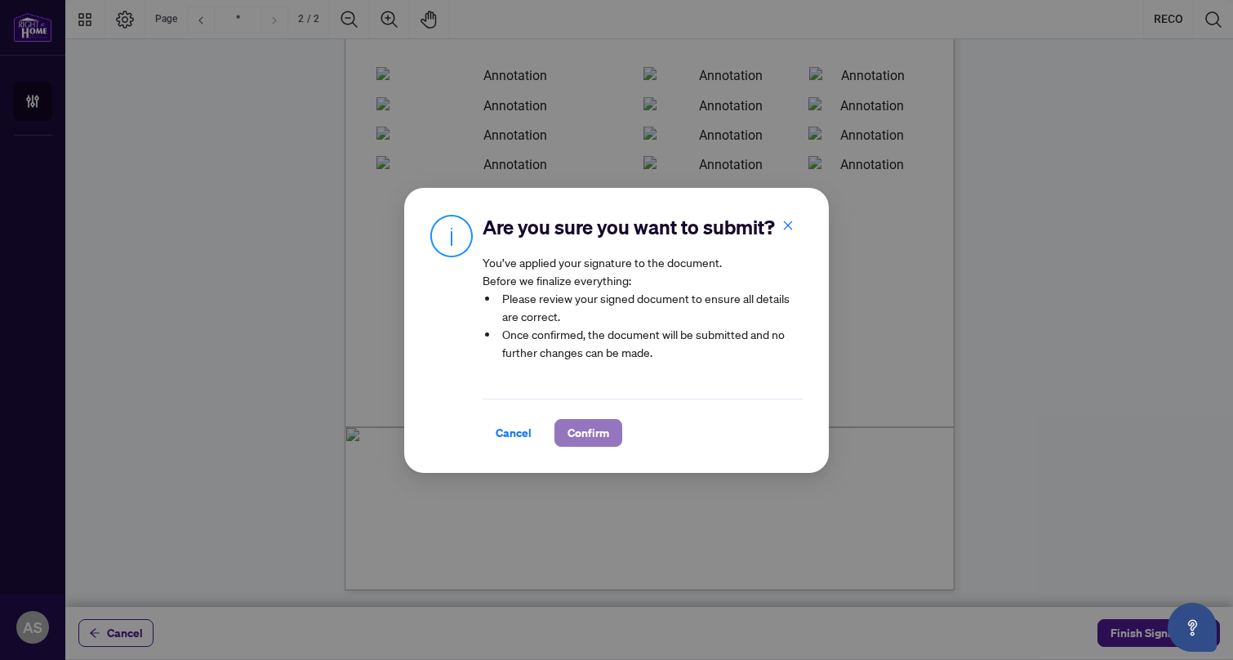
click at [596, 435] on span "Confirm" at bounding box center [588, 433] width 42 height 26
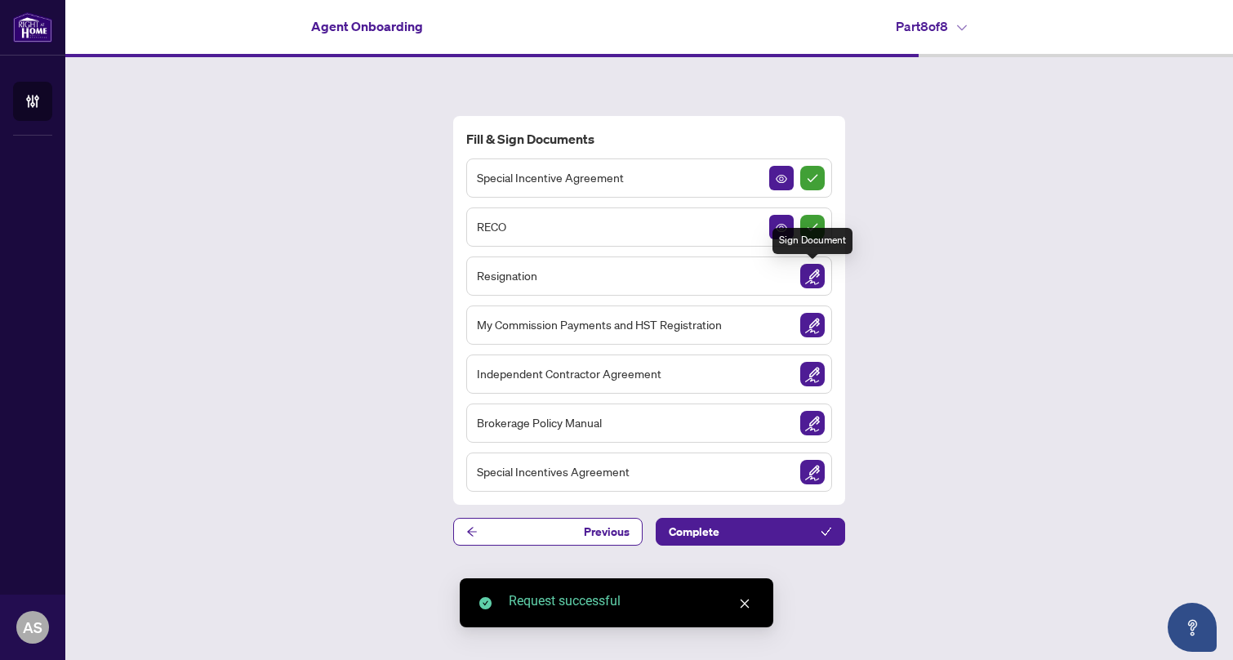
click at [818, 275] on img "Sign Document" at bounding box center [812, 276] width 24 height 24
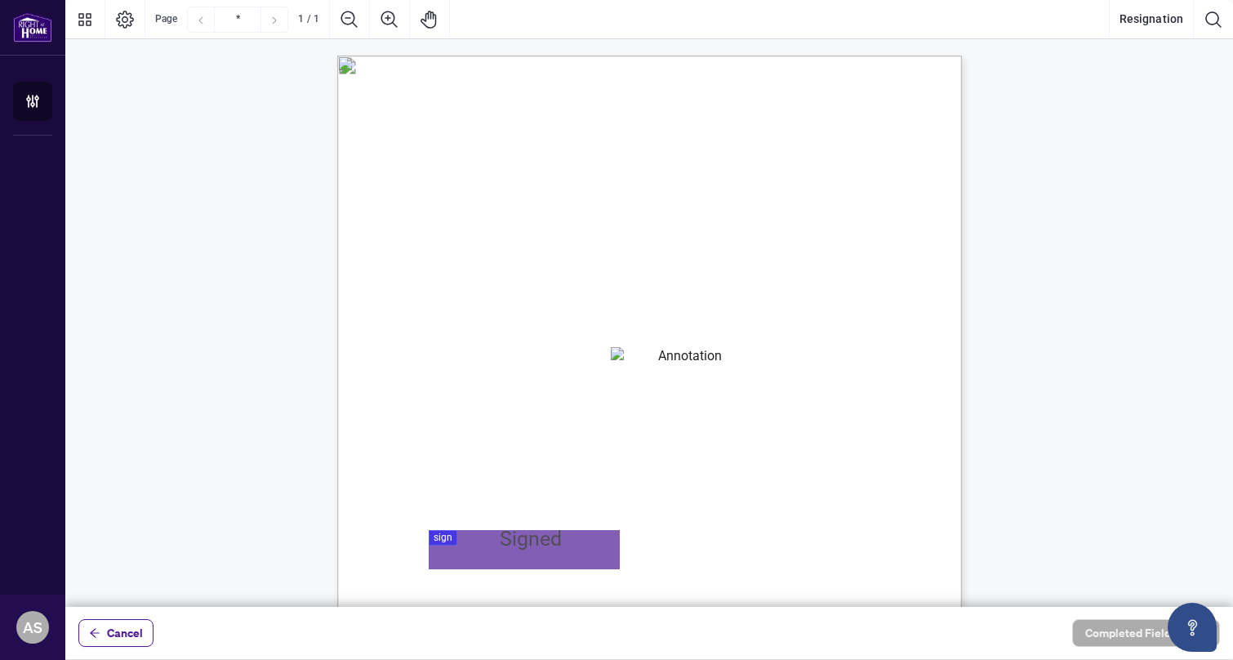
click at [662, 362] on textarea "01K2Q1ETDWTEG8JS6FSJJ09ZQ6" at bounding box center [683, 359] width 144 height 24
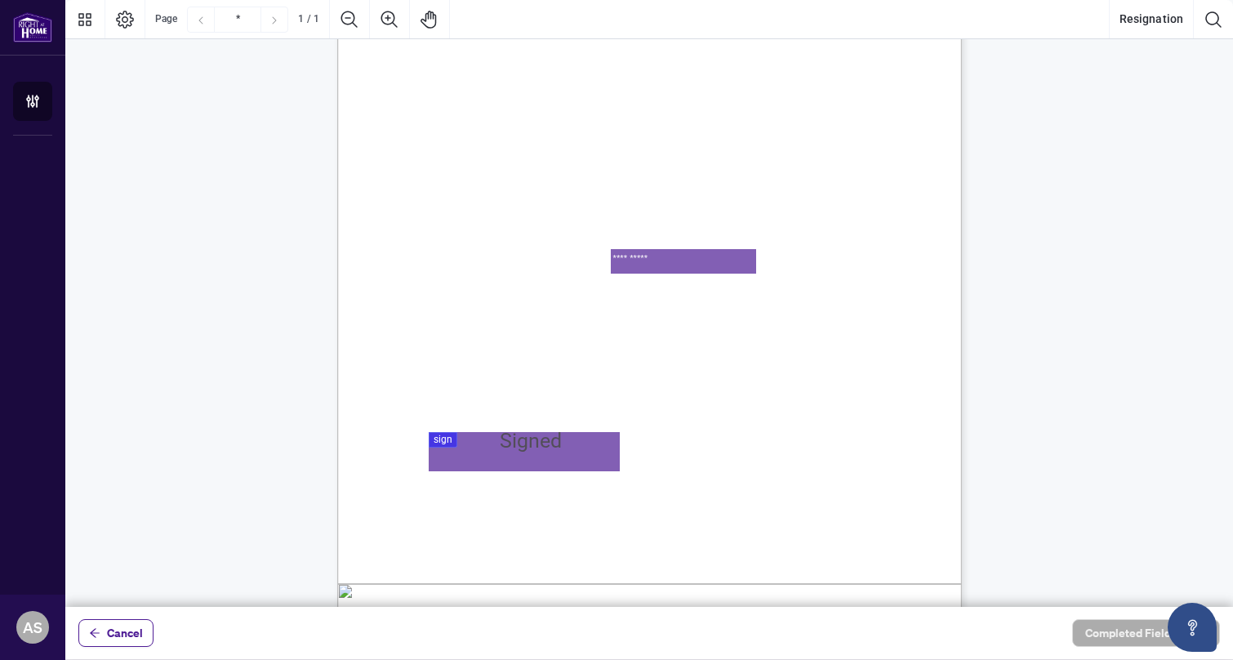
scroll to position [181, 0]
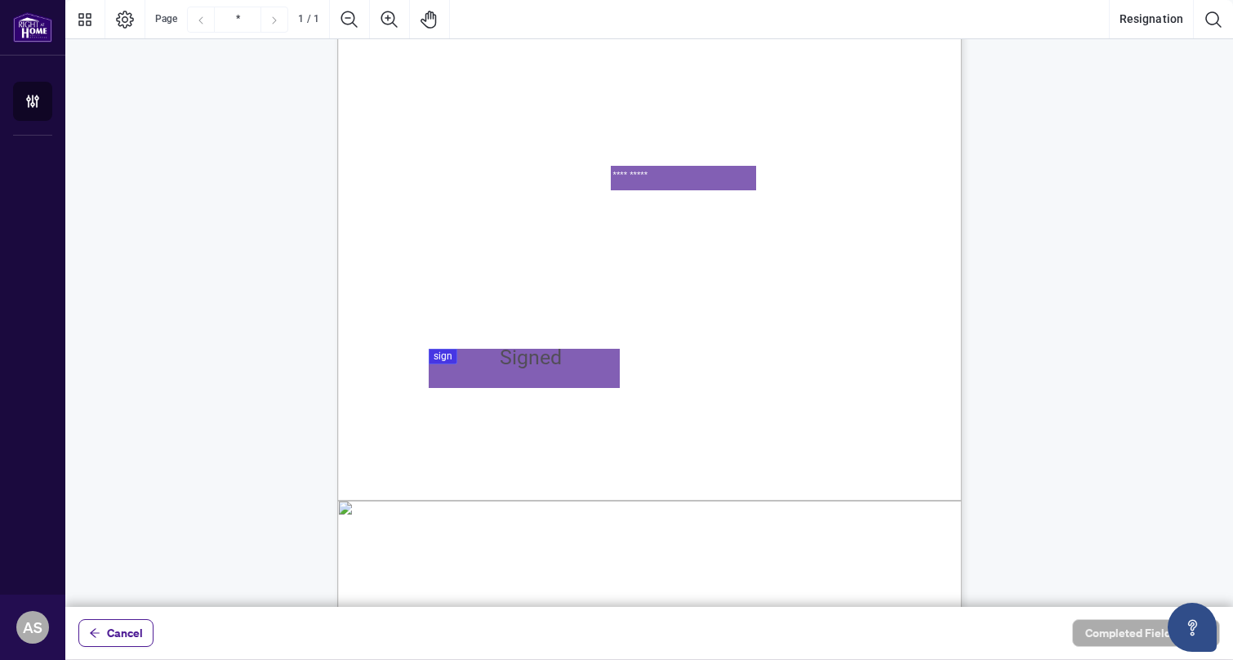
type textarea "**********"
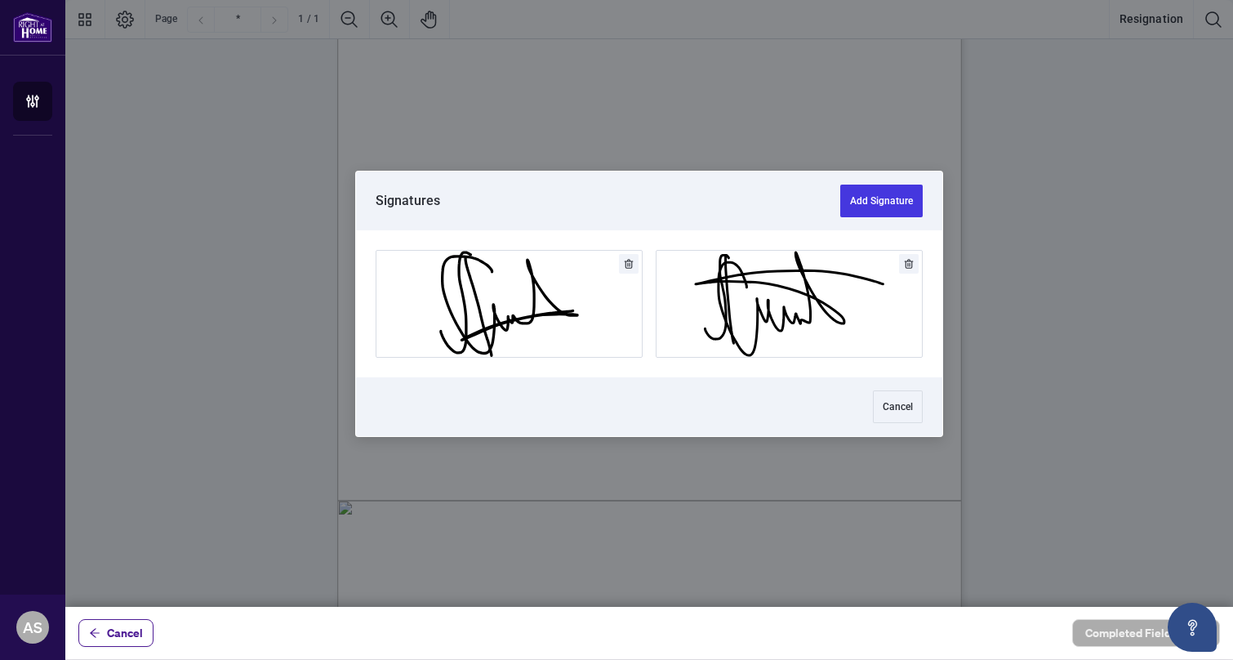
click at [497, 368] on div at bounding box center [648, 303] width 1167 height 606
click at [760, 314] on button "Add Signature" at bounding box center [788, 304] width 265 height 106
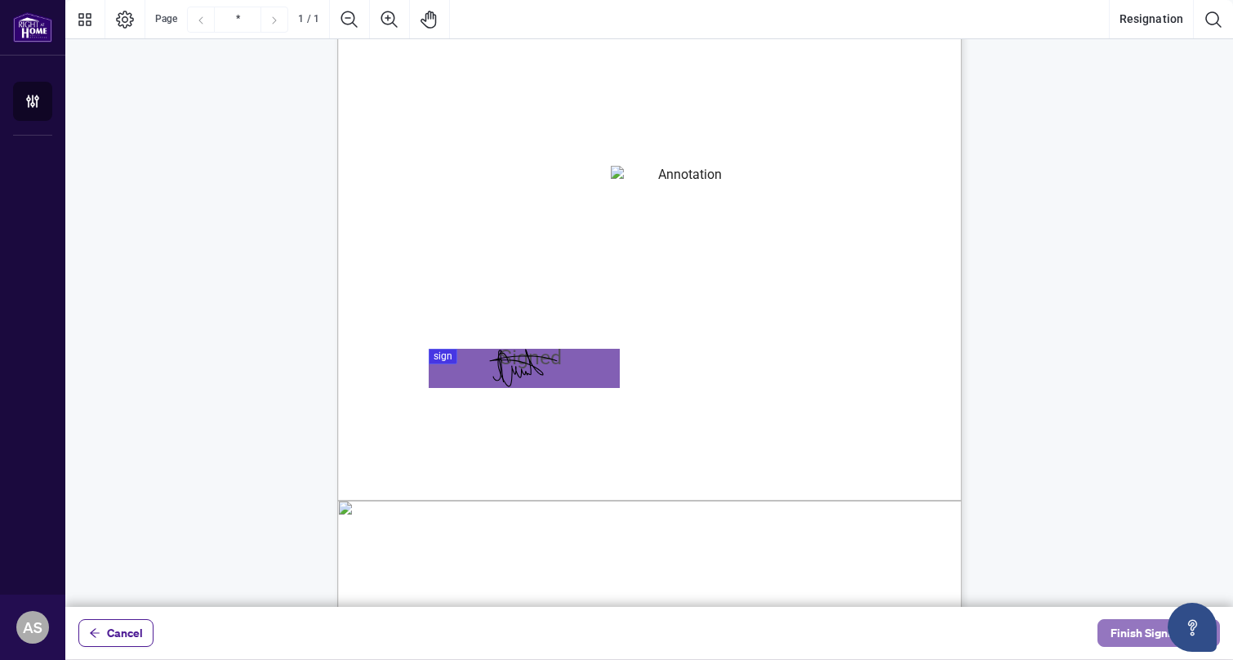
click at [1123, 628] on span "Finish Signing" at bounding box center [1146, 633] width 73 height 26
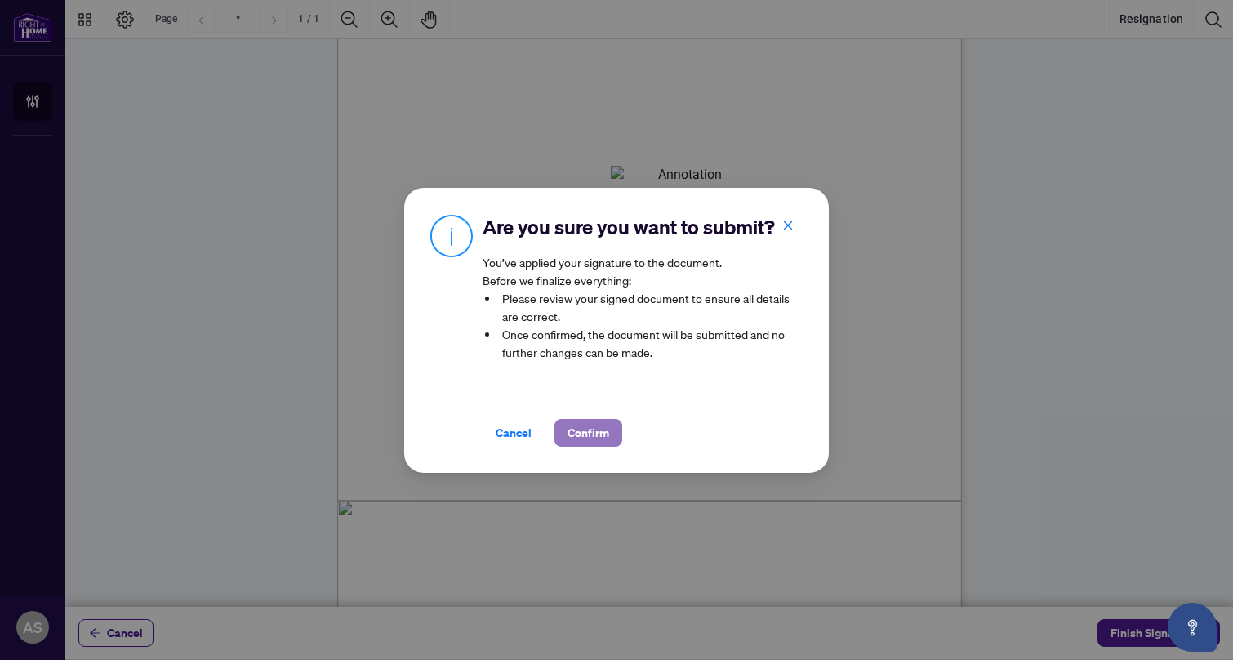
click at [611, 432] on button "Confirm" at bounding box center [588, 433] width 68 height 28
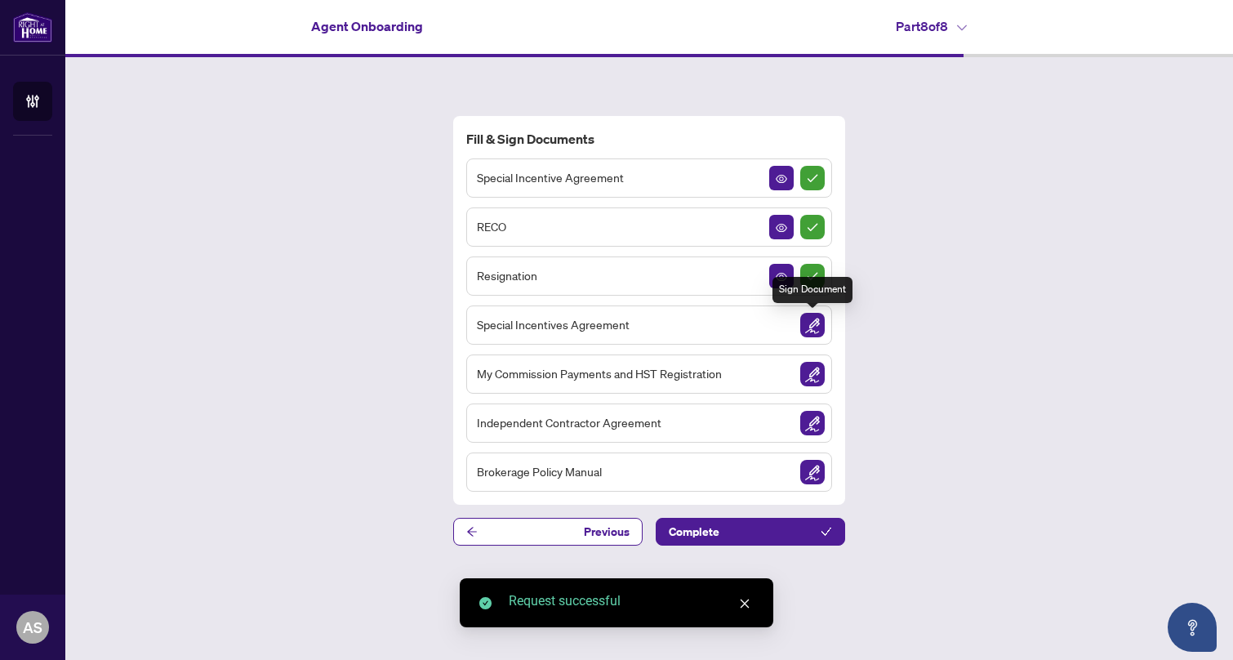
click at [812, 323] on img "Sign Document" at bounding box center [812, 325] width 24 height 24
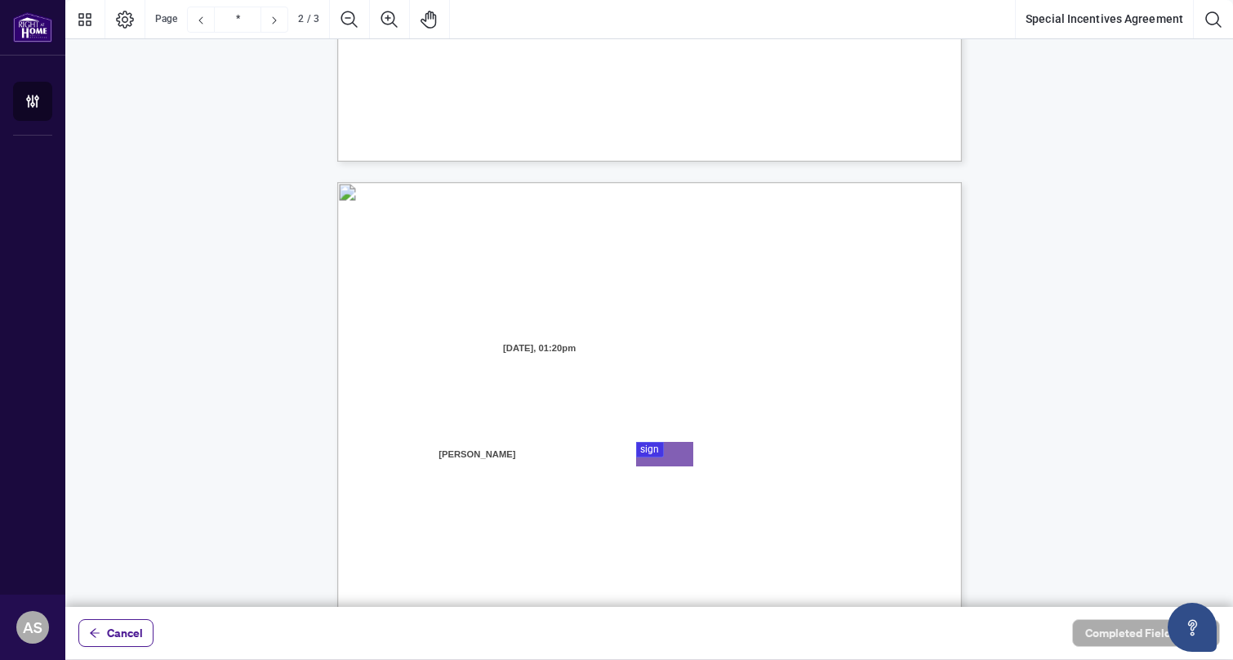
type input "*"
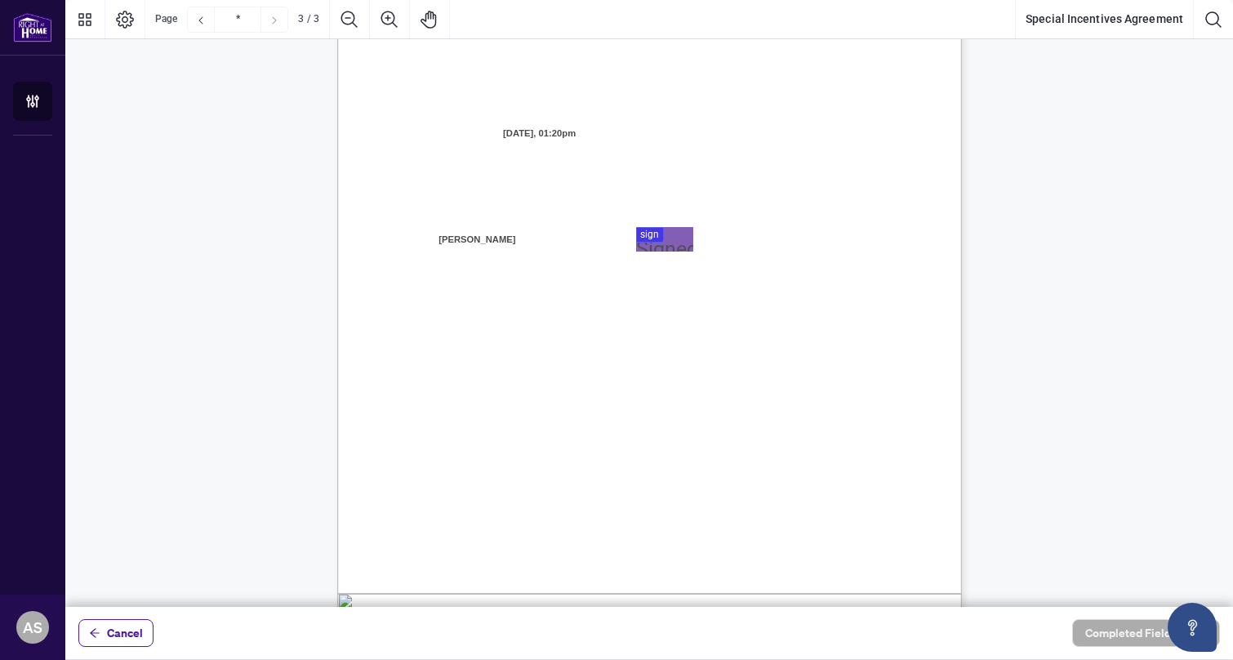
scroll to position [1753, 0]
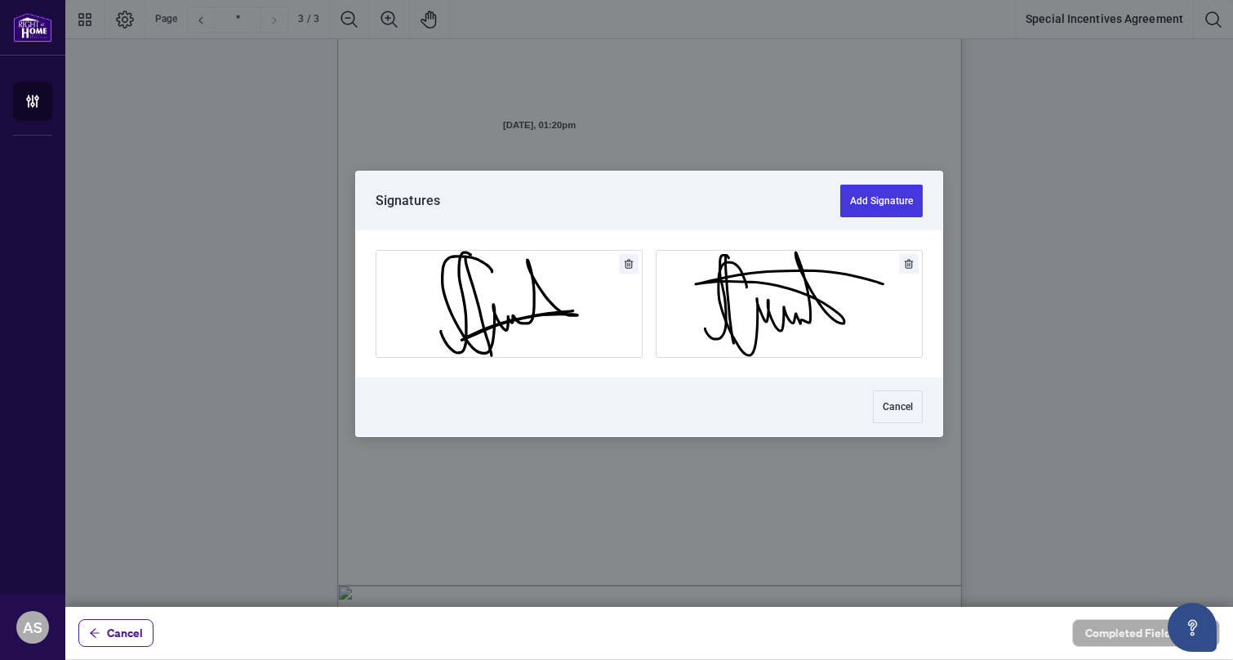
click at [671, 240] on div at bounding box center [648, 303] width 1167 height 606
click at [788, 322] on button "Add Signature" at bounding box center [788, 304] width 265 height 106
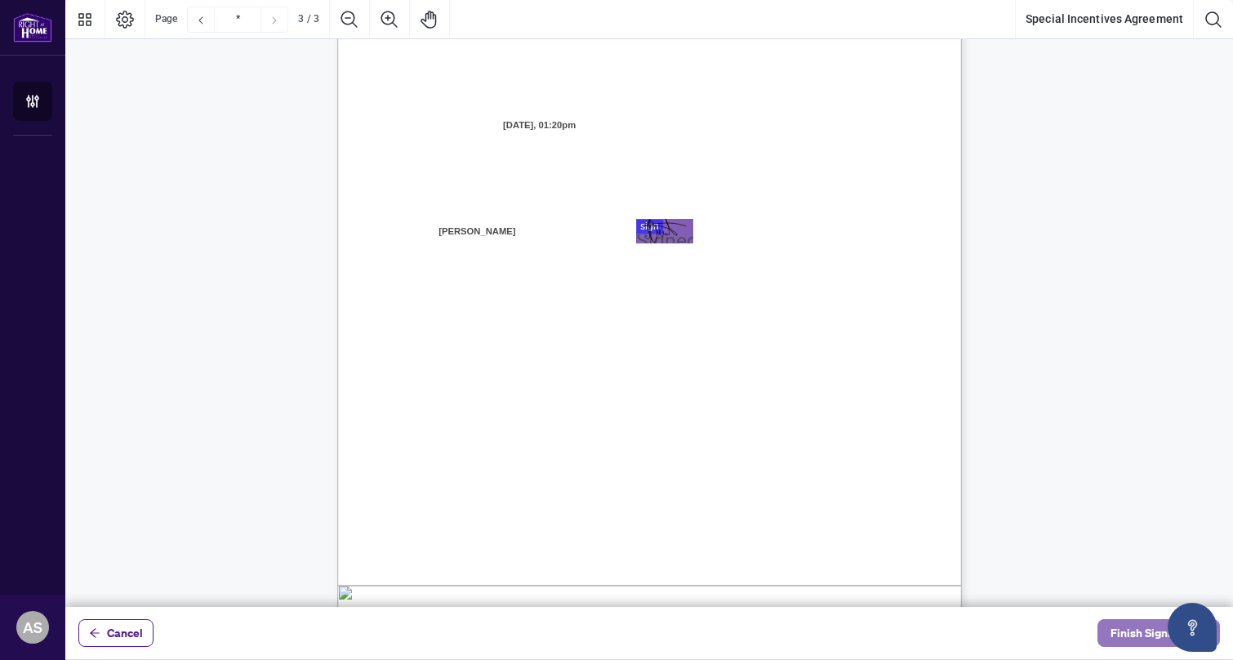
click at [1128, 634] on span "Finish Signing" at bounding box center [1146, 633] width 73 height 26
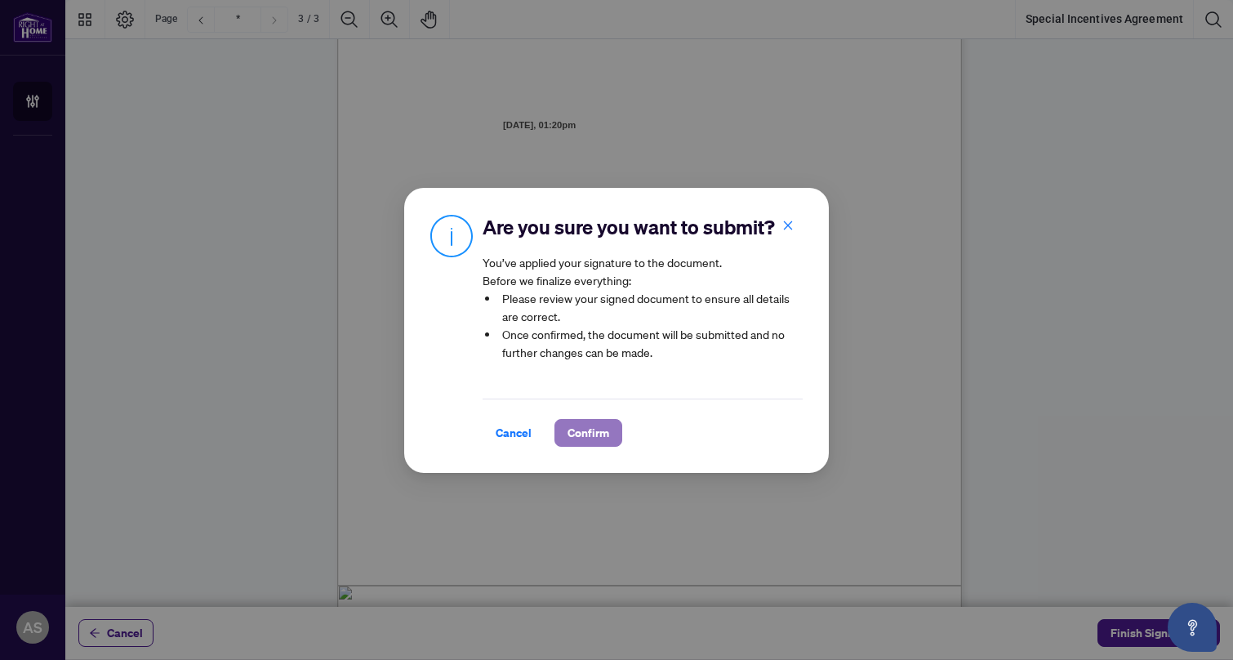
click at [595, 439] on span "Confirm" at bounding box center [588, 433] width 42 height 26
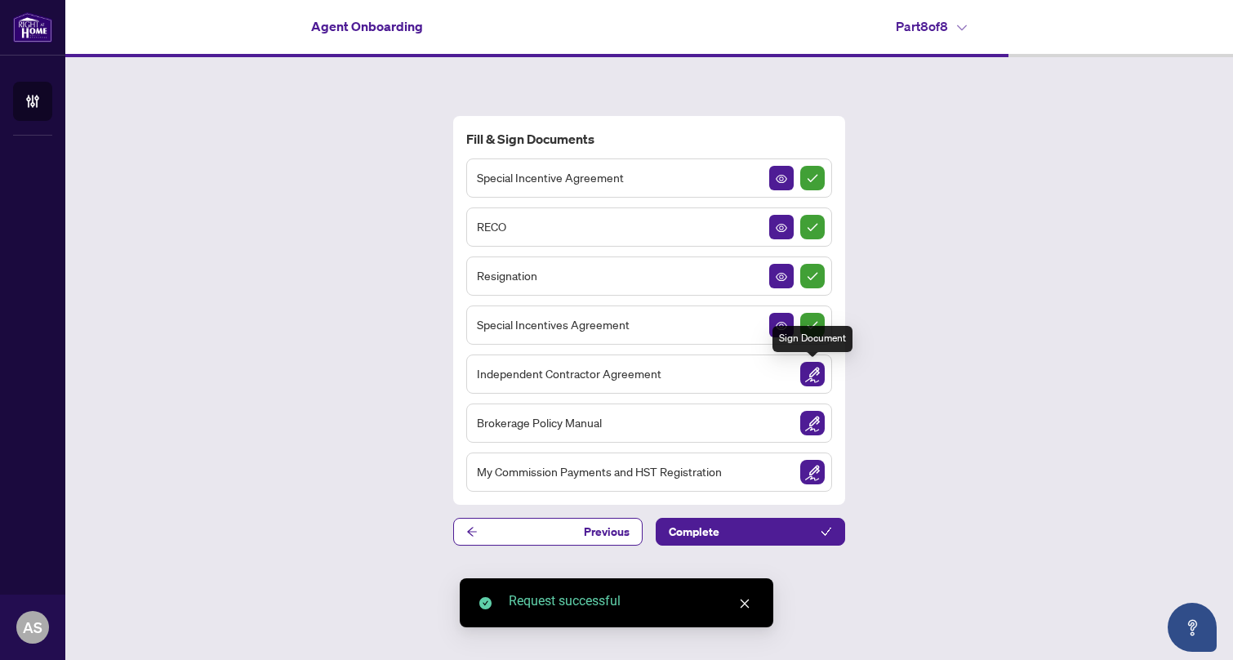
click at [817, 379] on img "Sign Document" at bounding box center [812, 374] width 24 height 24
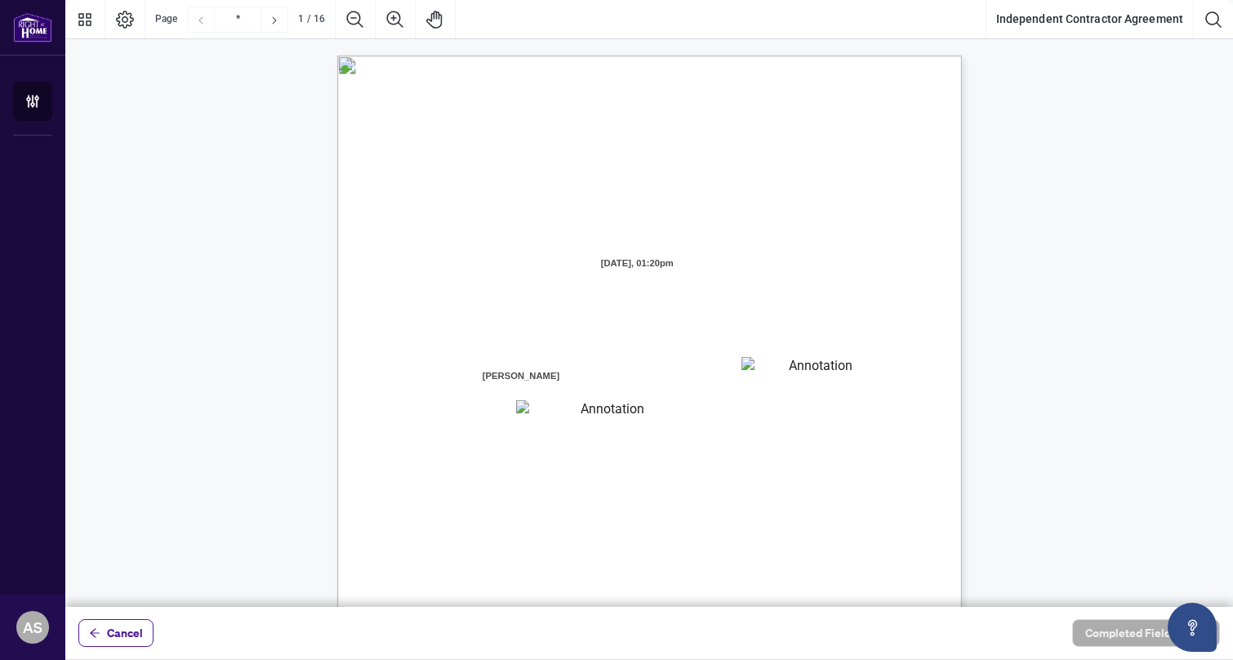
click at [808, 367] on textarea "01K2N8J2K9V0CNN3QD7ZAQM3NS" at bounding box center [813, 369] width 145 height 24
type textarea "*"
type textarea "**********"
click at [603, 415] on textarea "01K2N8J7ZRE9S7PKC3TK958VZ8" at bounding box center [605, 410] width 179 height 21
type textarea "**********"
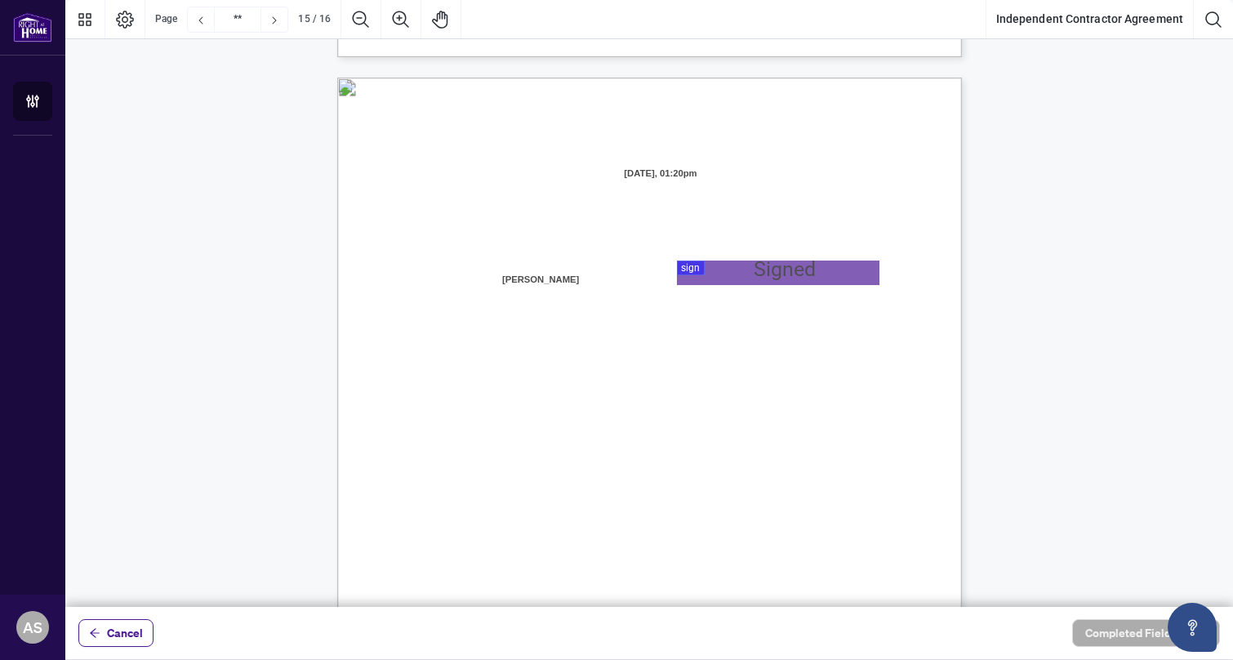
type input "**"
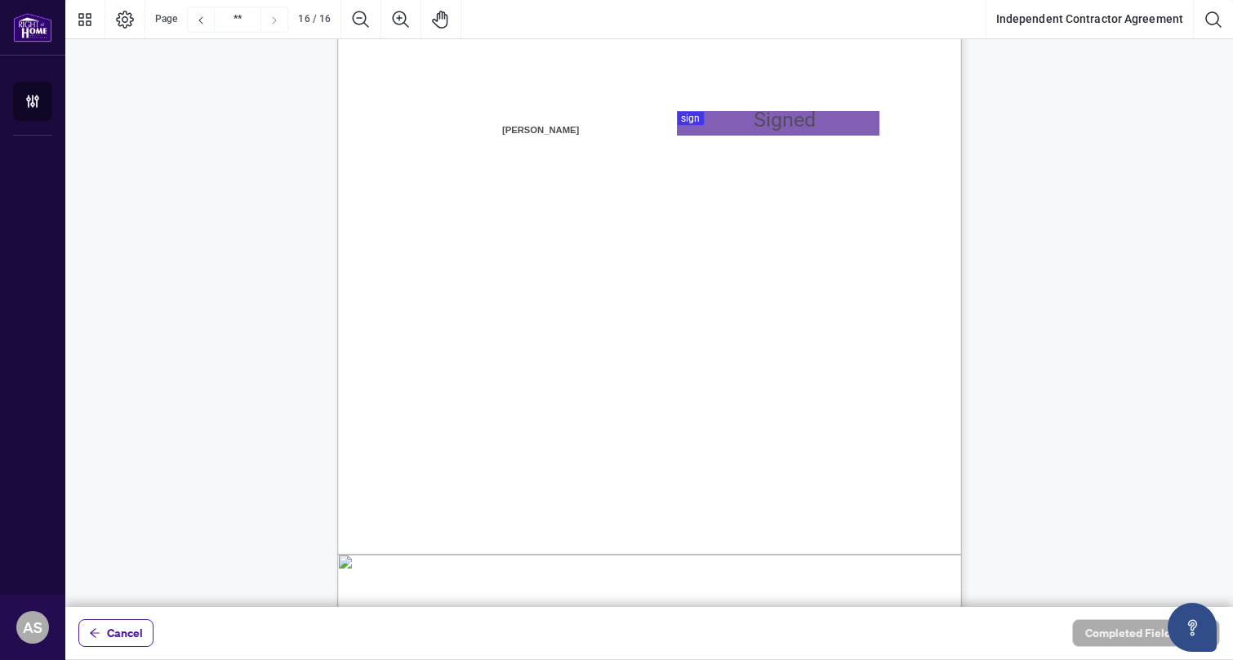
scroll to position [12379, 0]
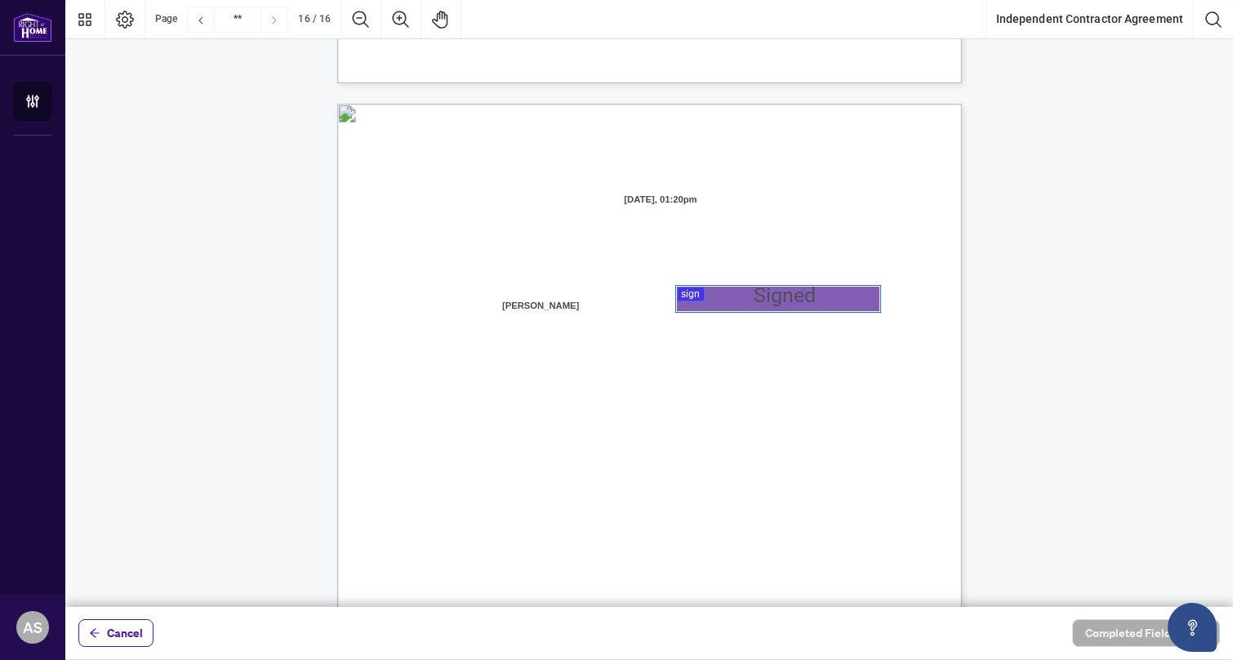
click at [762, 305] on div at bounding box center [648, 303] width 1167 height 606
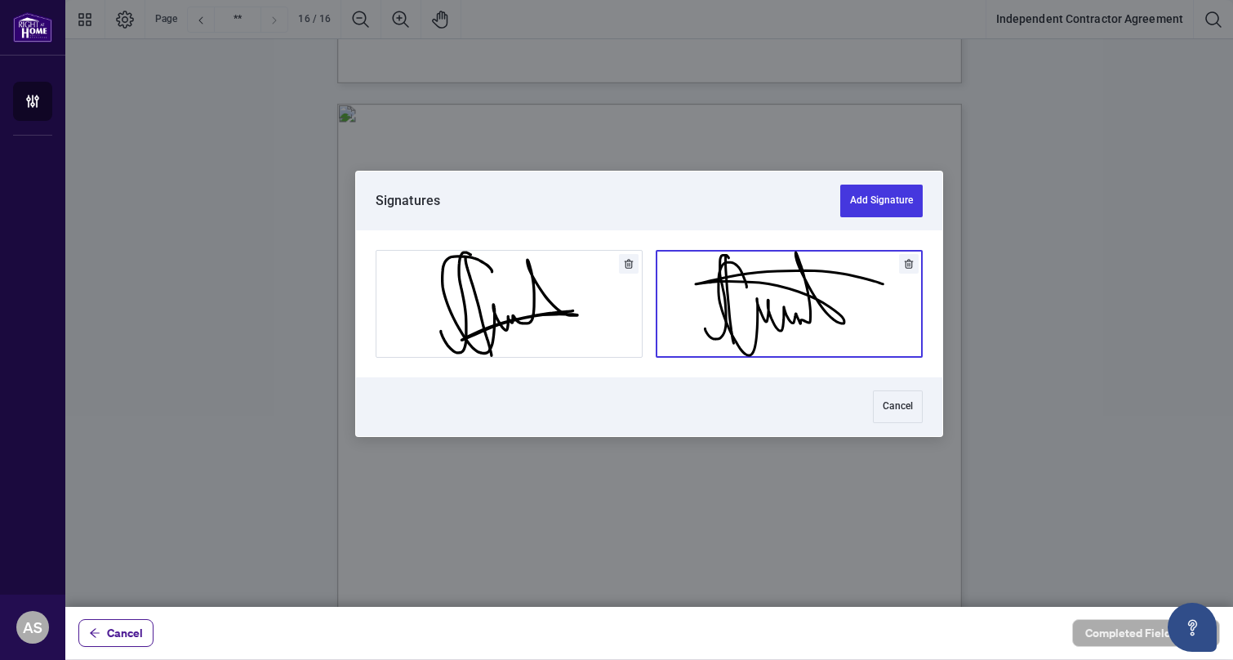
click at [769, 309] on button "Add Signature" at bounding box center [788, 304] width 265 height 106
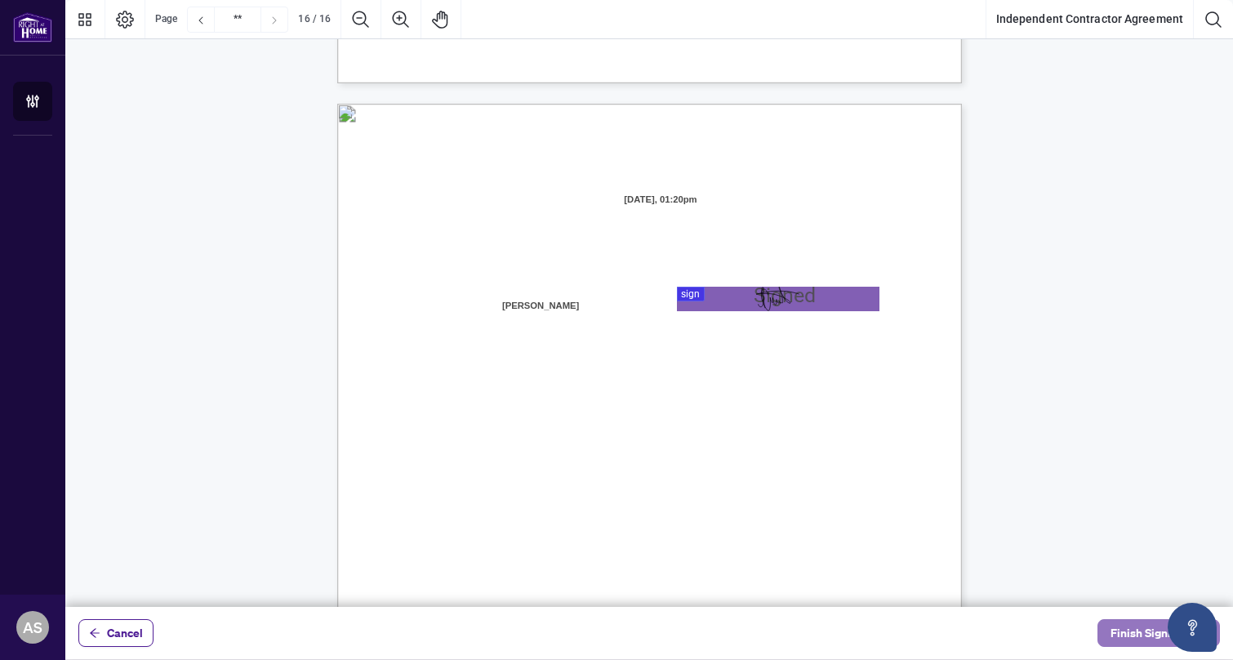
click at [1123, 631] on span "Finish Signing" at bounding box center [1146, 633] width 73 height 26
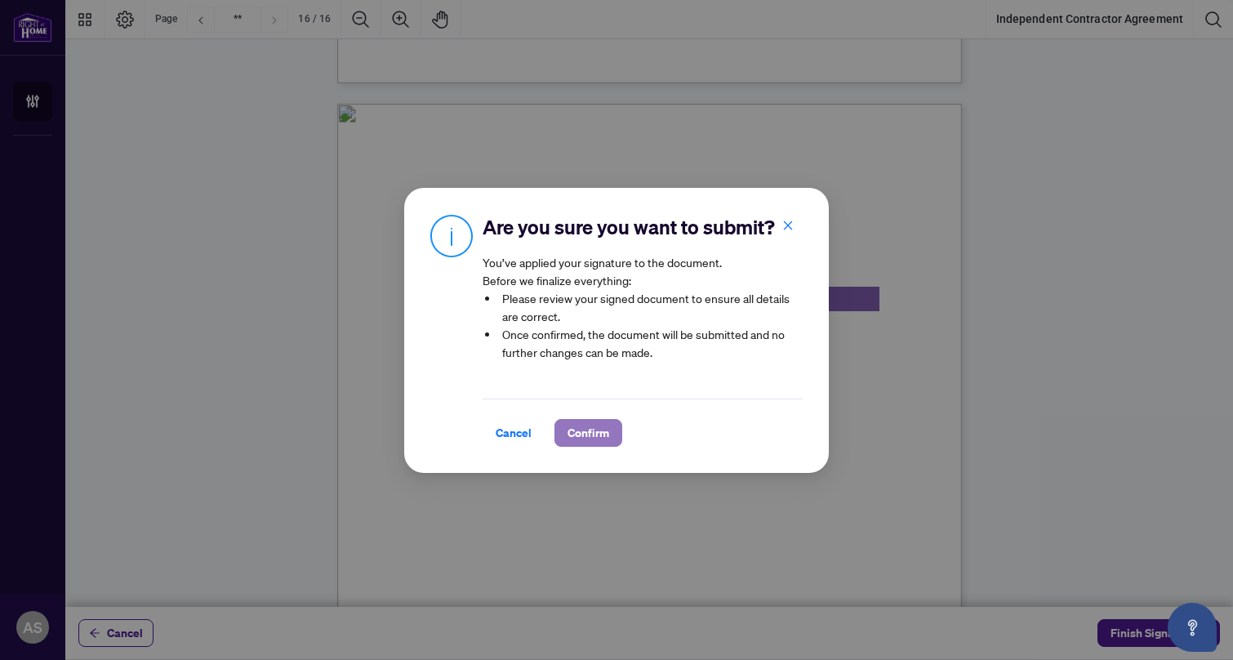
click at [585, 427] on span "Confirm" at bounding box center [588, 433] width 42 height 26
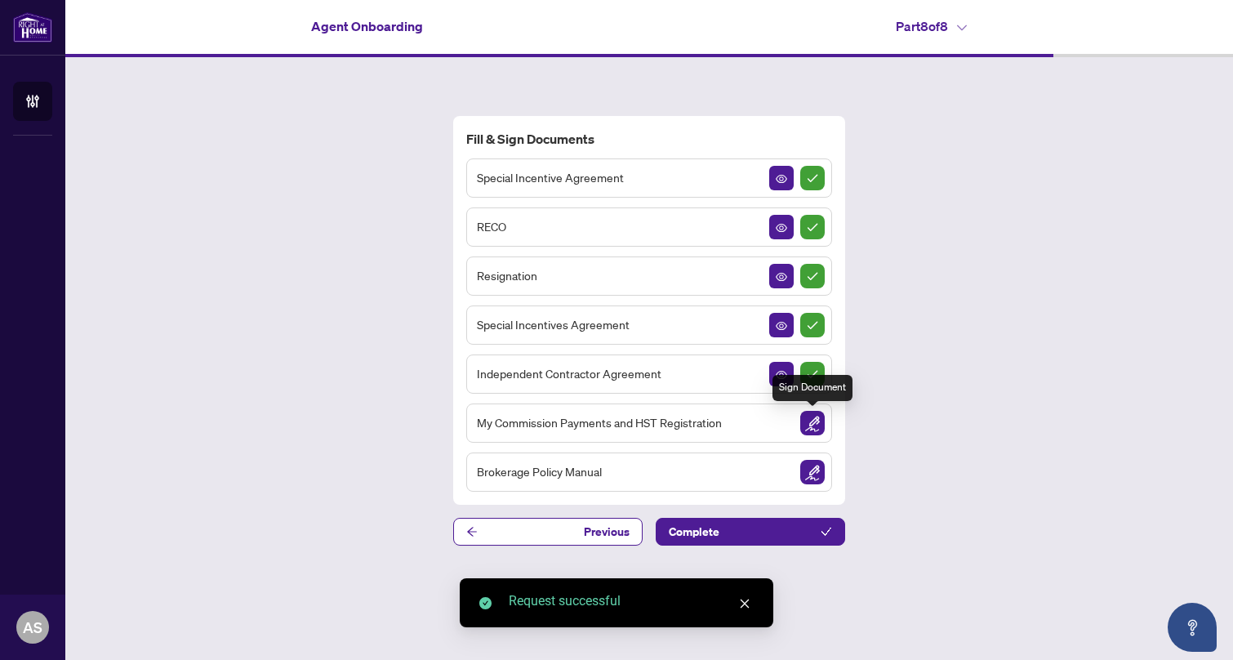
click at [814, 422] on img "Sign Document" at bounding box center [812, 423] width 24 height 24
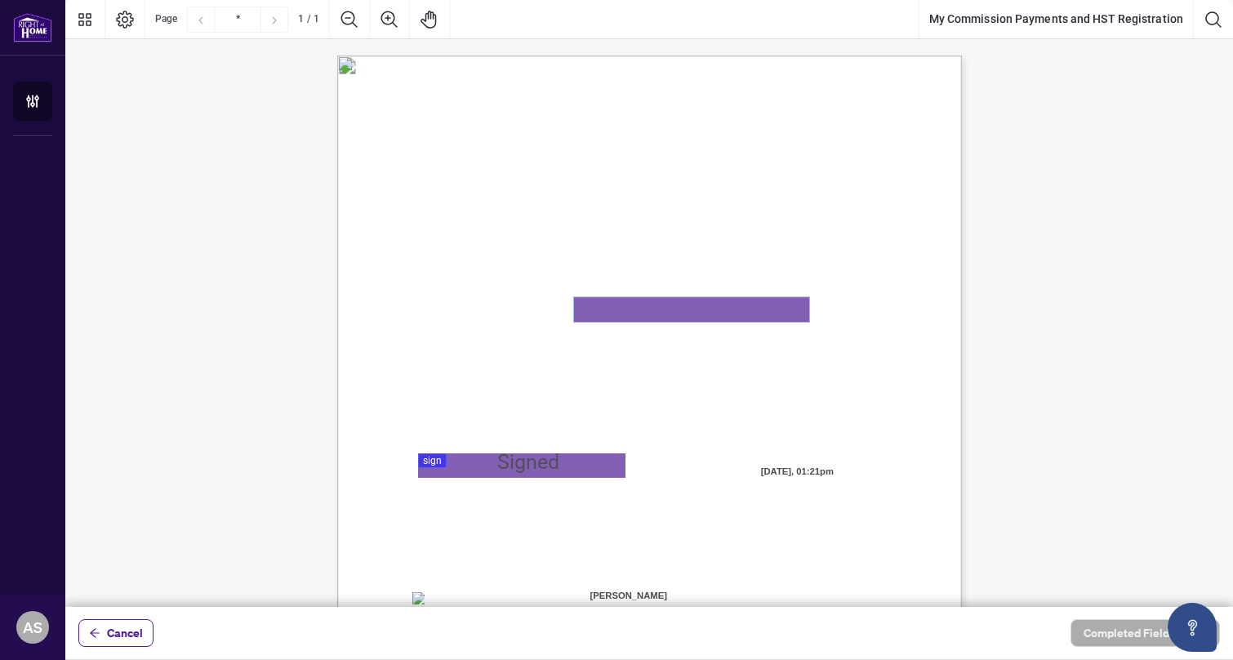
click at [674, 312] on textarea "01K2N8MKQDJBXE81ST9XY5E373" at bounding box center [691, 309] width 235 height 24
type textarea "**********"
click at [509, 472] on div at bounding box center [648, 303] width 1167 height 606
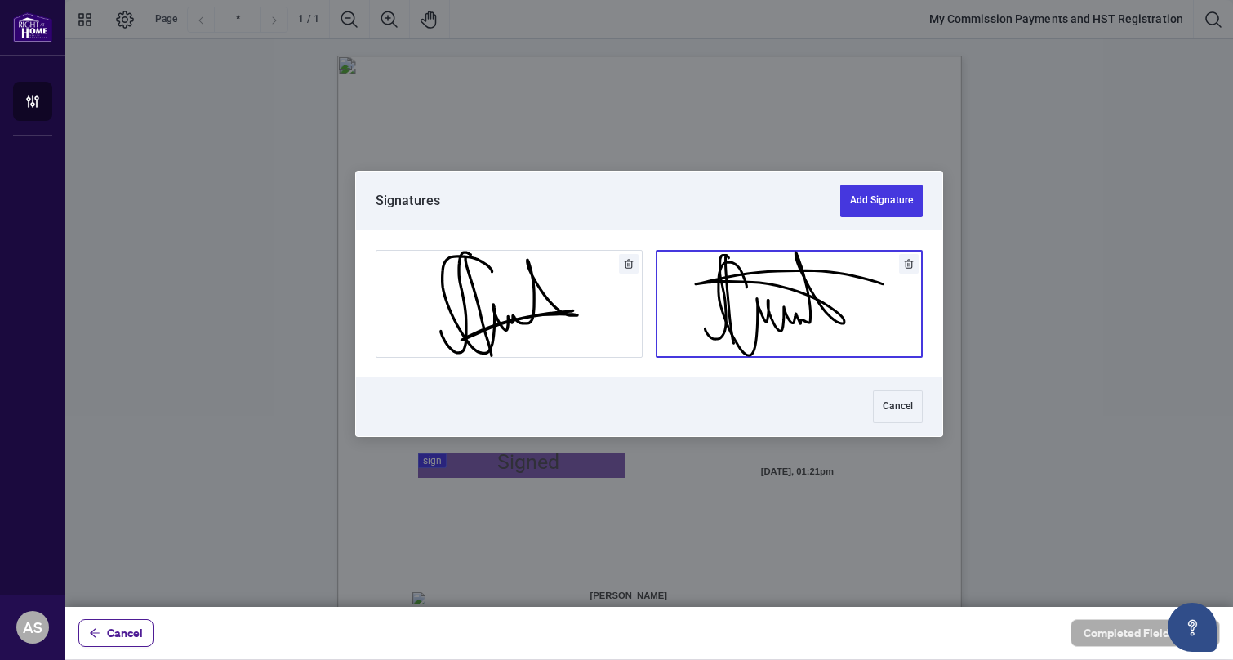
click at [776, 307] on button "Add Signature" at bounding box center [788, 304] width 265 height 106
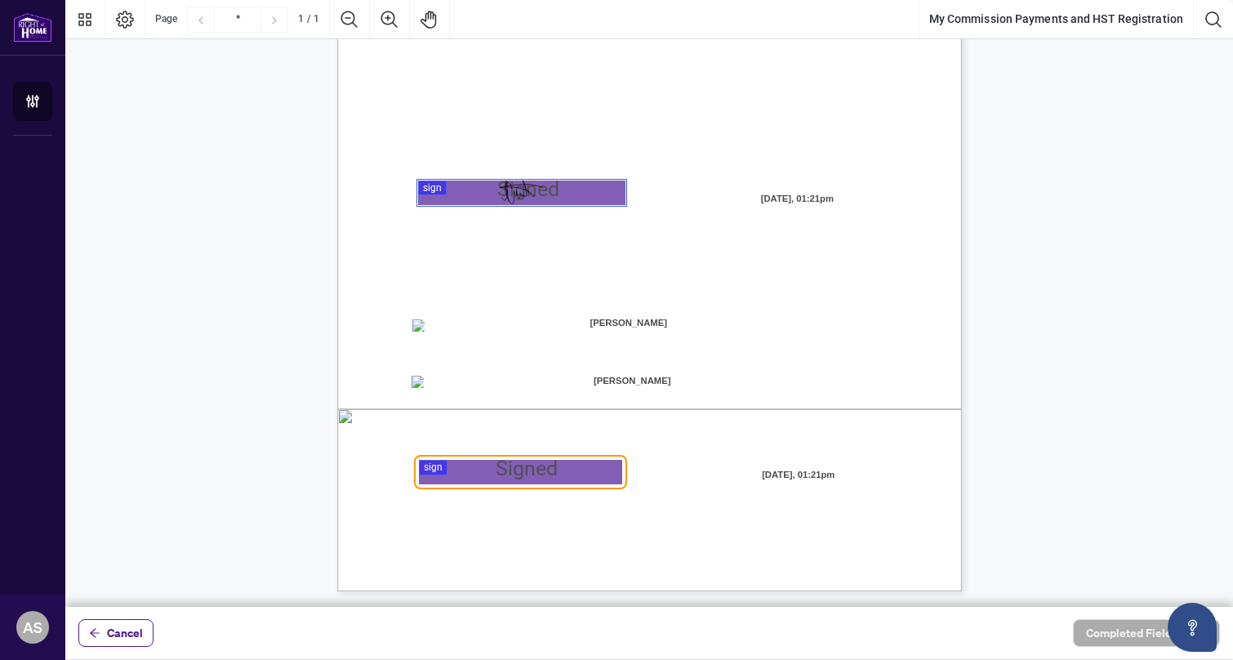
scroll to position [273, 0]
click at [504, 469] on div at bounding box center [648, 303] width 1167 height 606
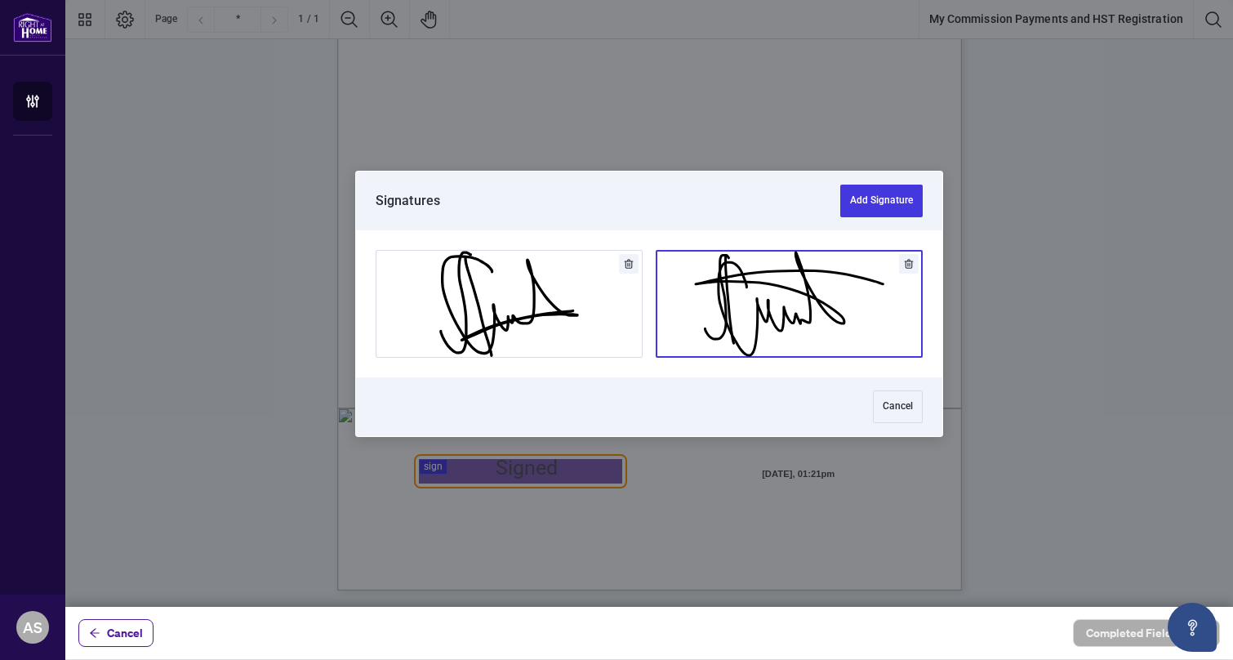
click at [775, 303] on button "Add Signature" at bounding box center [788, 304] width 265 height 106
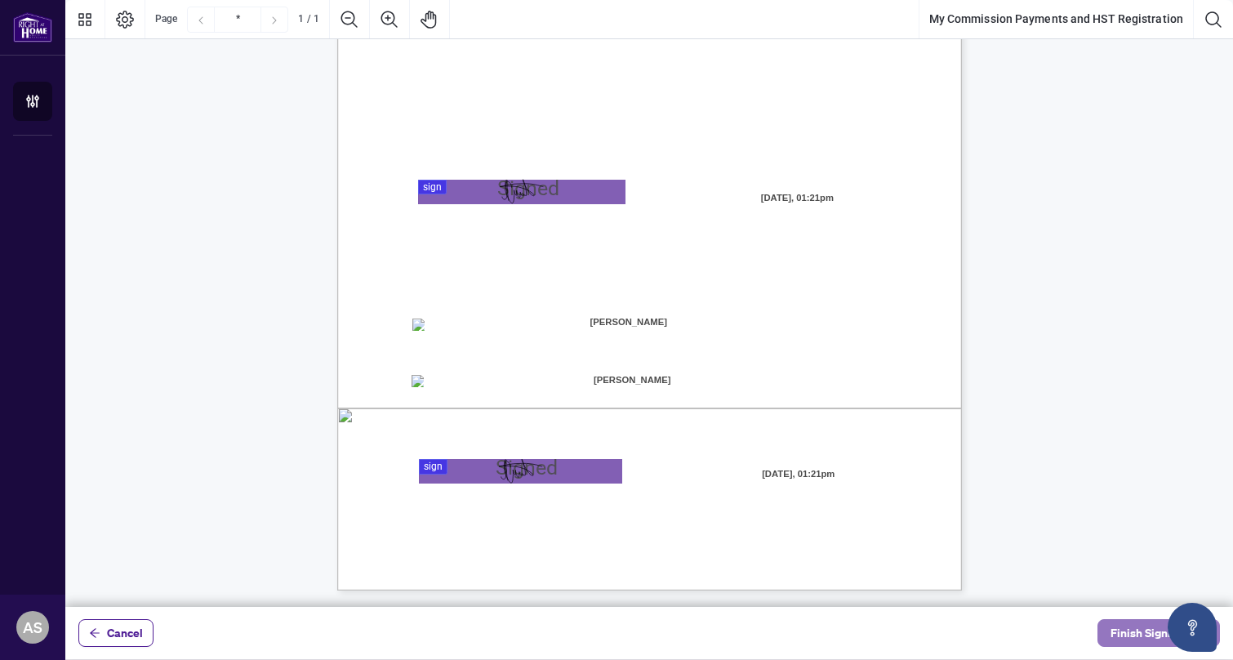
click at [1130, 635] on span "Finish Signing" at bounding box center [1146, 633] width 73 height 26
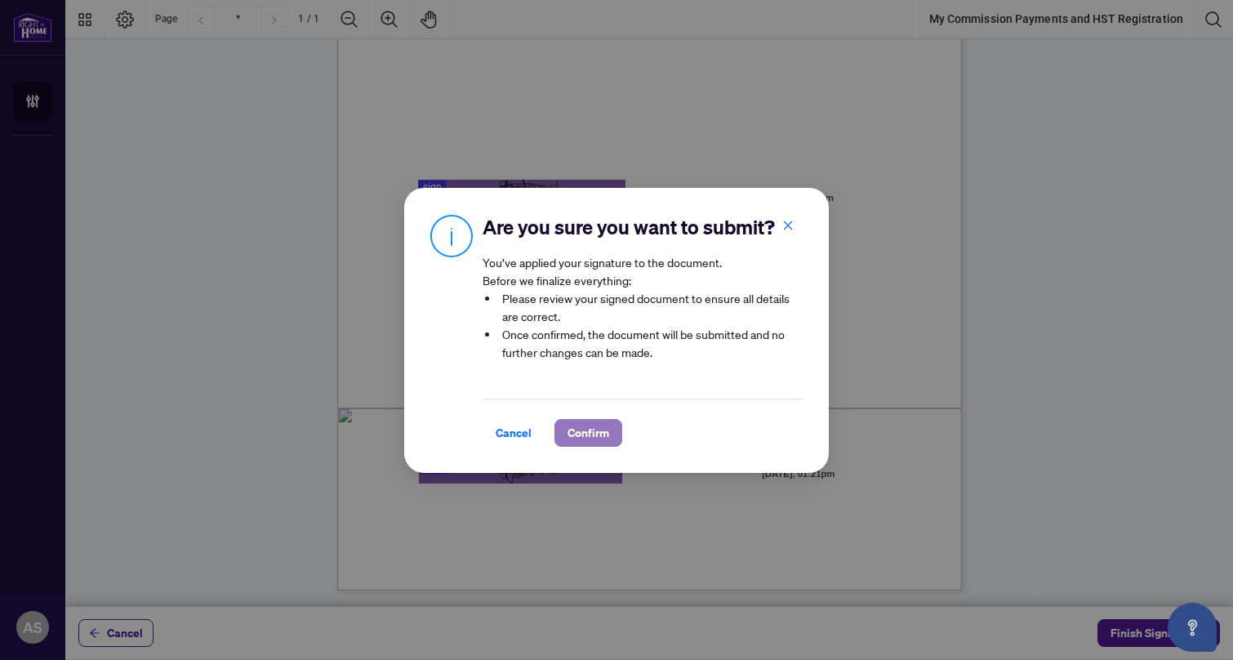
click at [591, 436] on span "Confirm" at bounding box center [588, 433] width 42 height 26
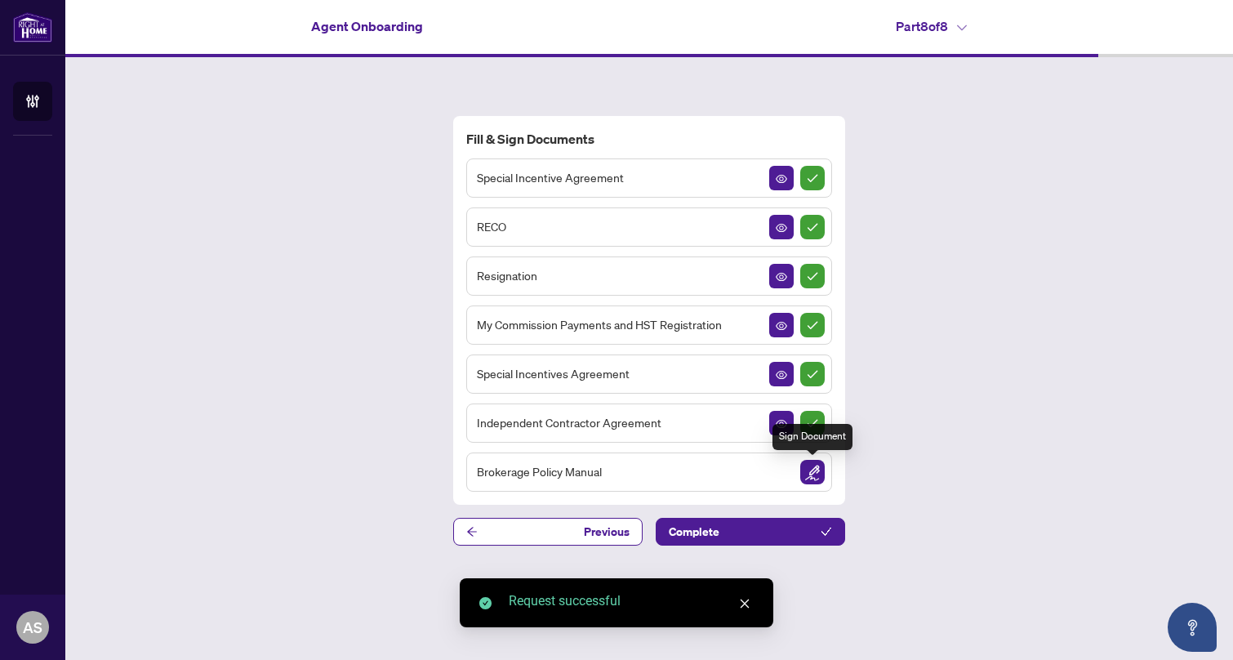
click at [810, 473] on img "Sign Document" at bounding box center [812, 472] width 24 height 24
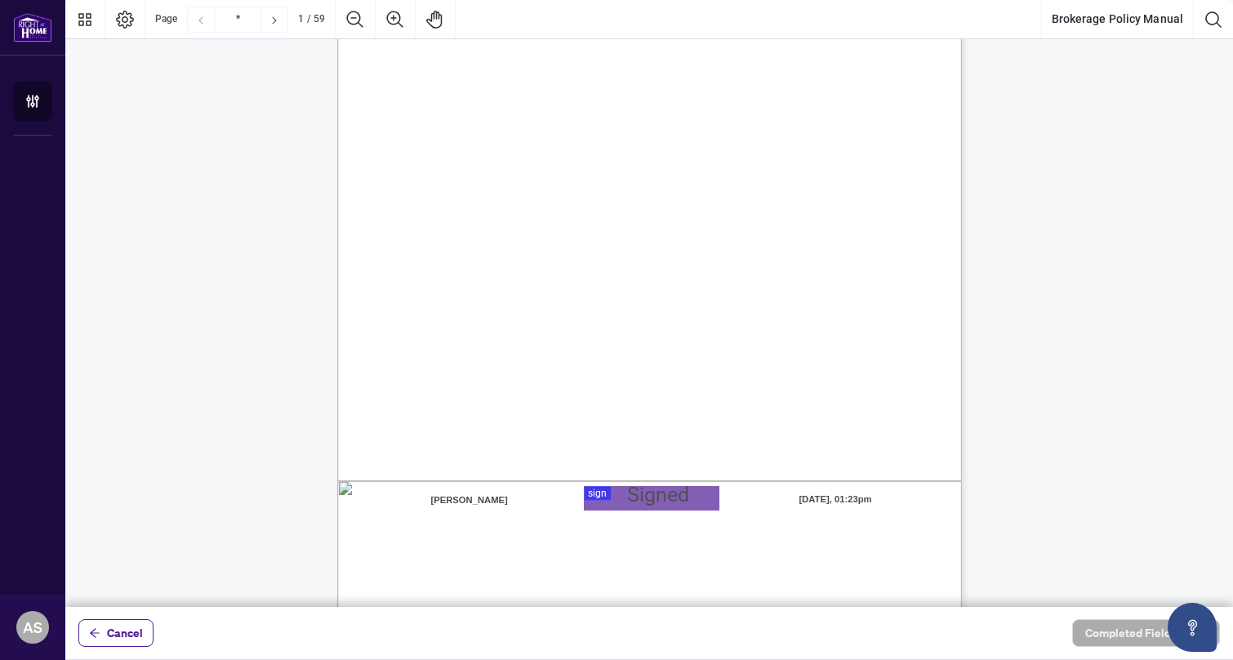
scroll to position [202, 0]
click at [630, 500] on div at bounding box center [648, 303] width 1167 height 606
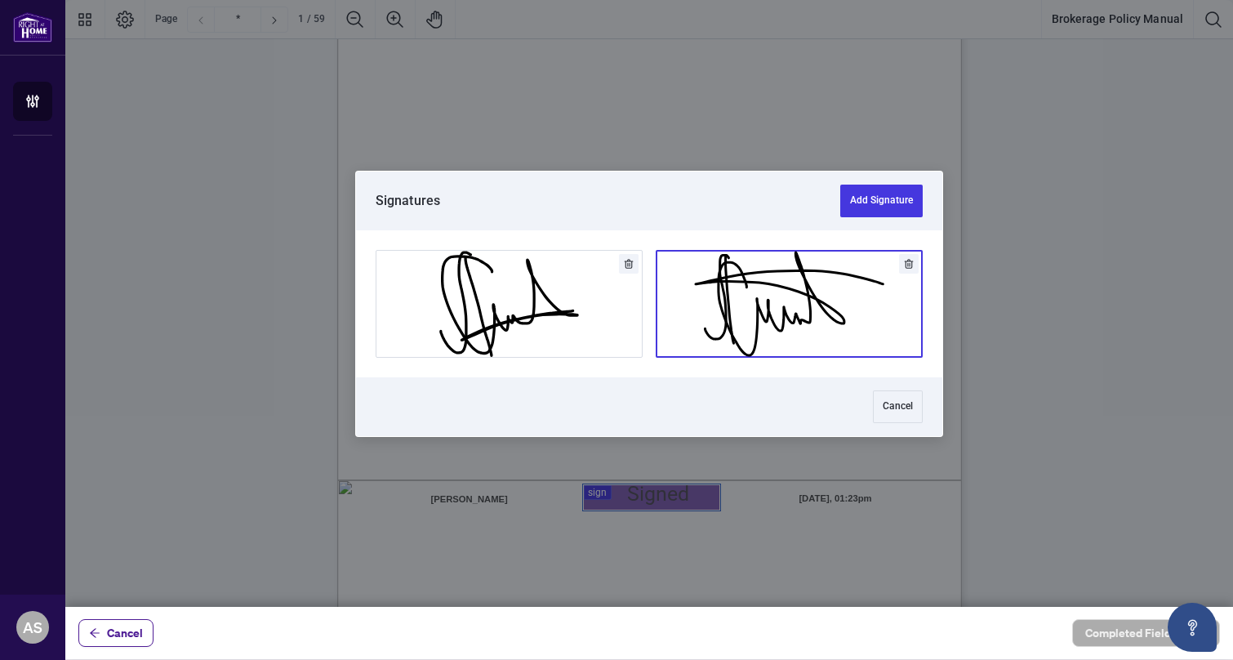
click at [790, 300] on button "Add Signature" at bounding box center [788, 304] width 265 height 106
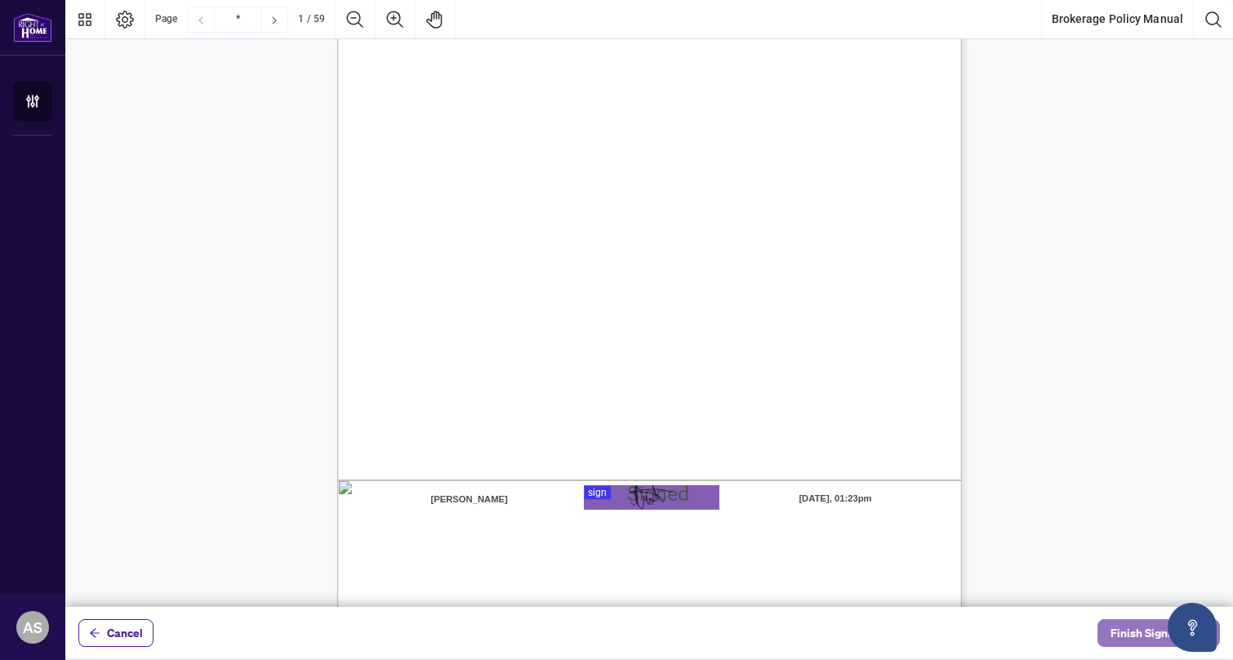
click at [1141, 631] on span "Finish Signing" at bounding box center [1146, 633] width 73 height 26
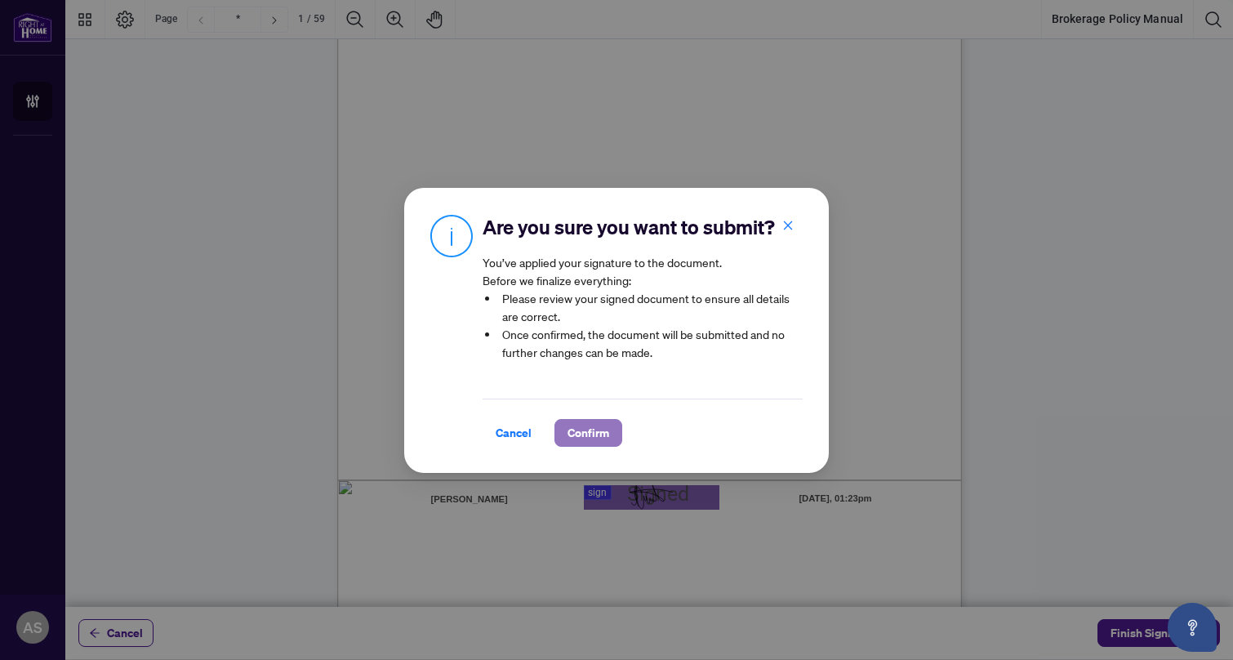
click at [590, 435] on span "Confirm" at bounding box center [588, 433] width 42 height 26
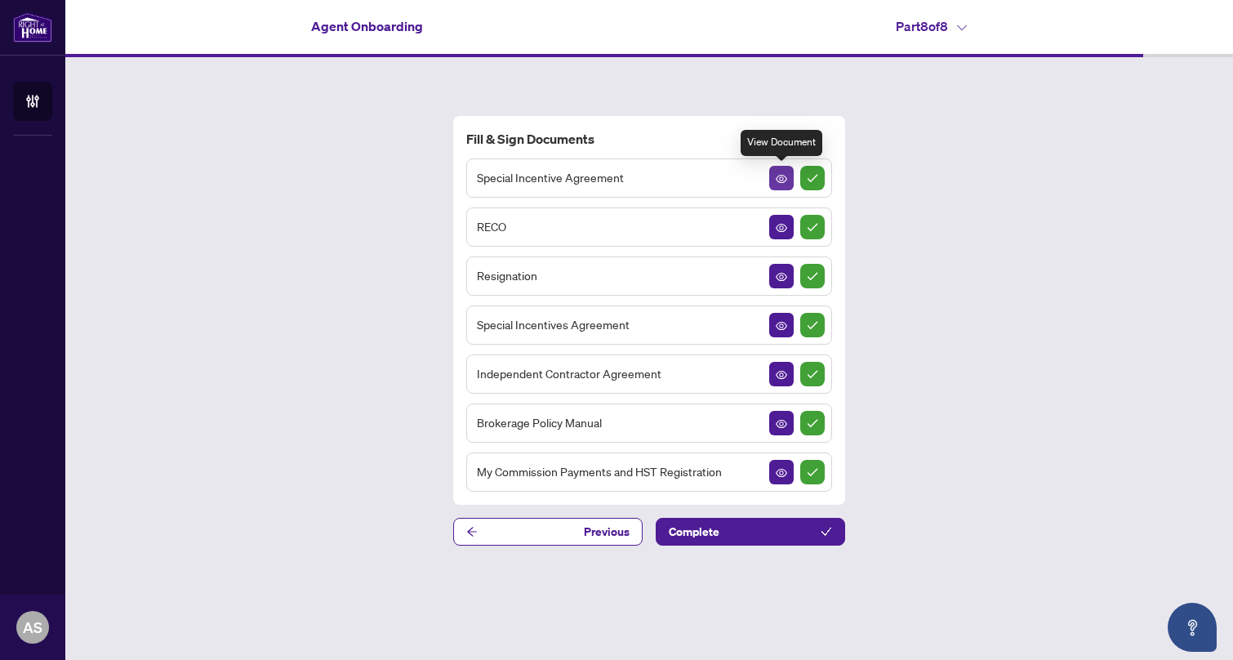
click at [783, 175] on icon "View Document" at bounding box center [780, 178] width 11 height 11
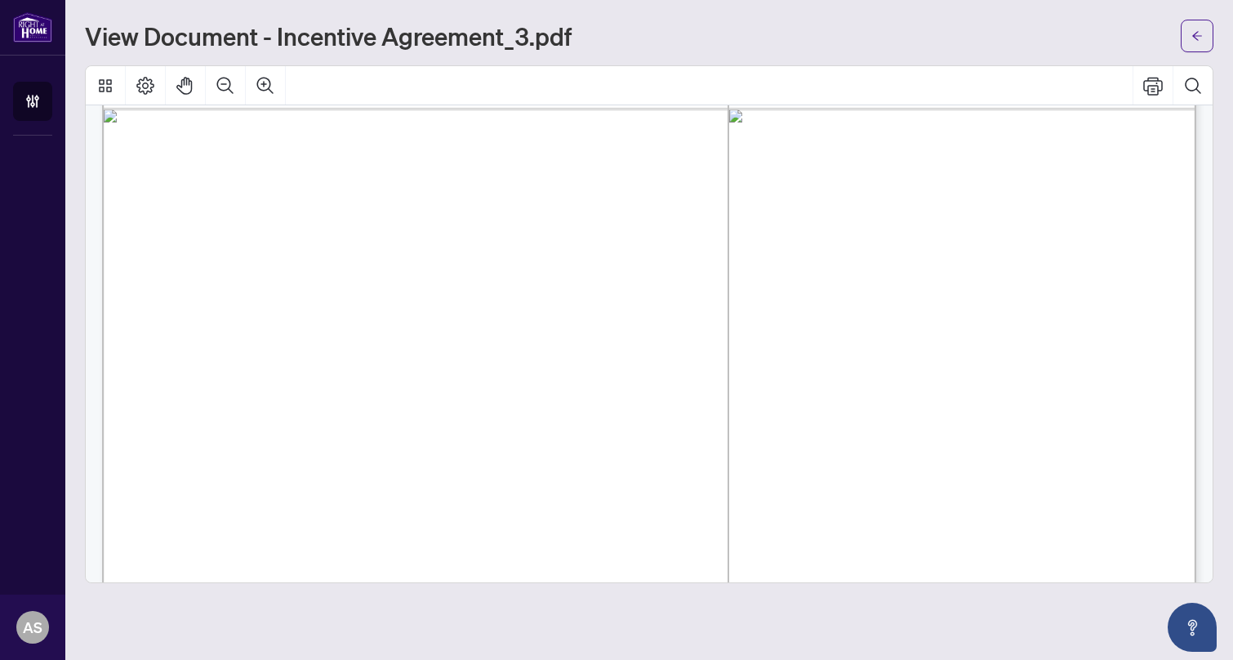
scroll to position [3546, 0]
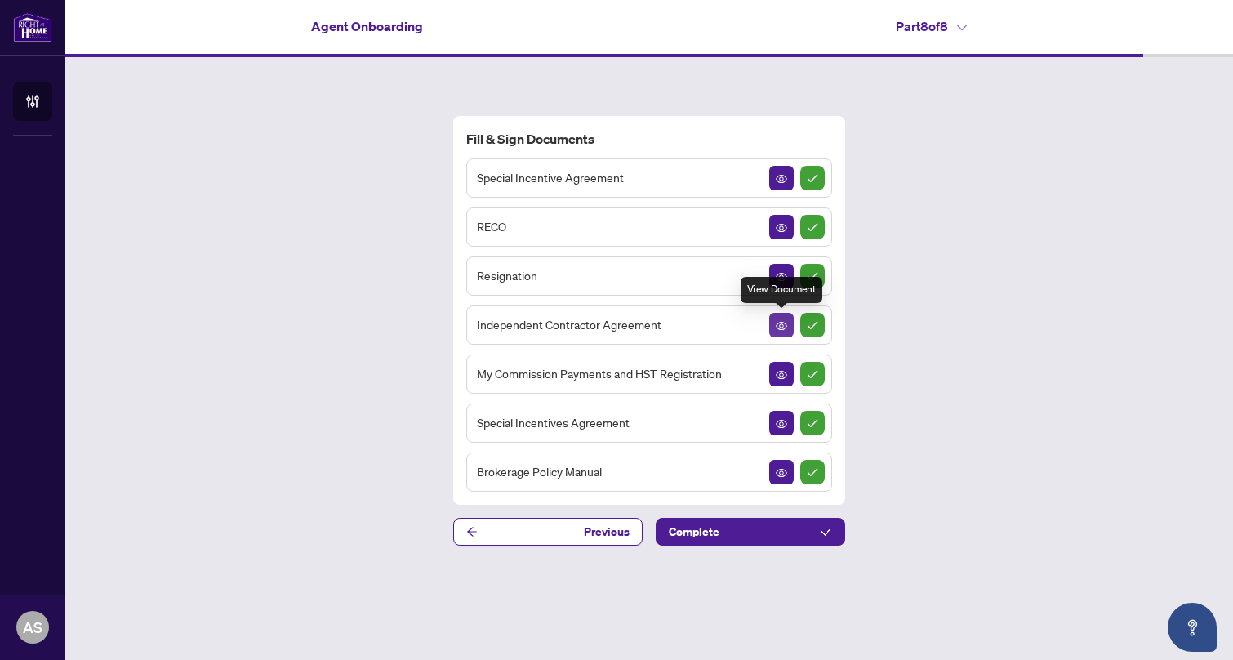
click at [778, 316] on span "button" at bounding box center [780, 325] width 11 height 18
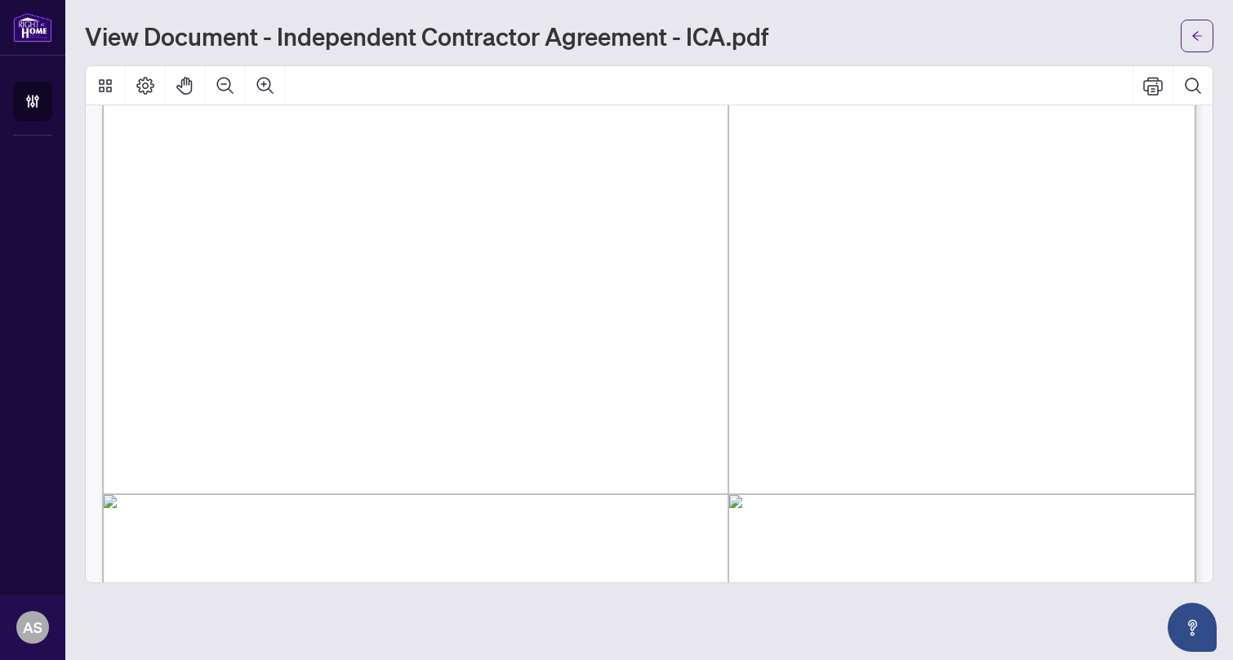
scroll to position [22740, 0]
